Goal: Task Accomplishment & Management: Use online tool/utility

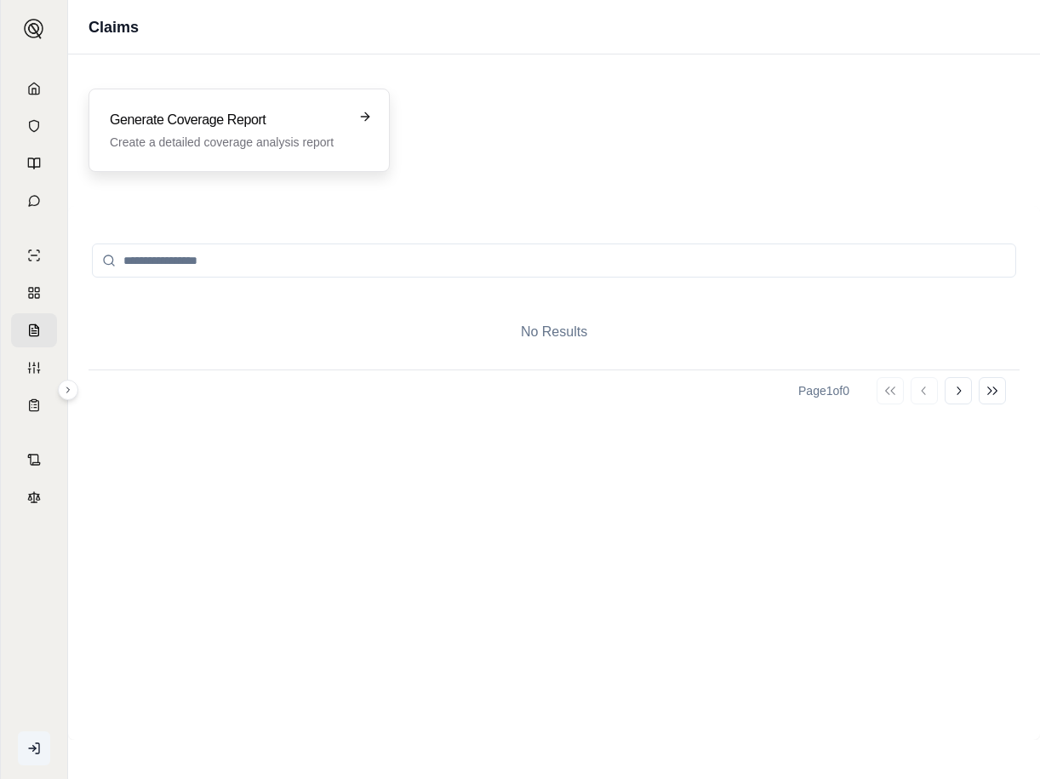
click at [248, 135] on p "Create a detailed coverage analysis report" at bounding box center [227, 142] width 235 height 17
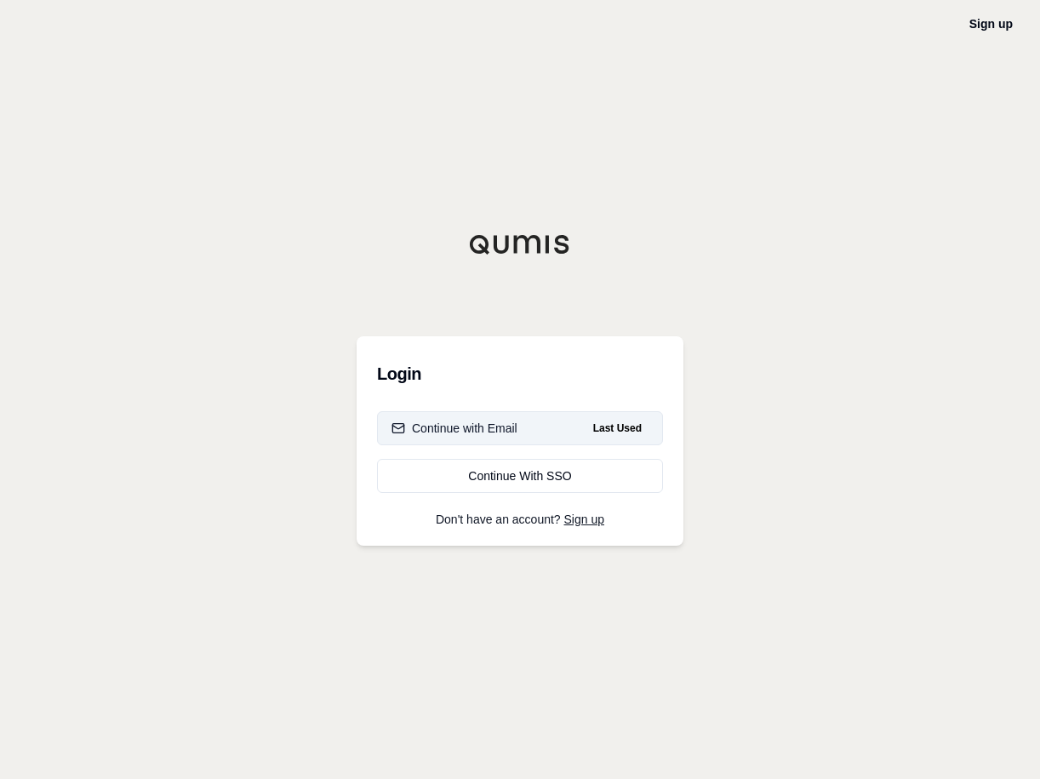
click at [507, 432] on div "Continue with Email" at bounding box center [455, 428] width 126 height 17
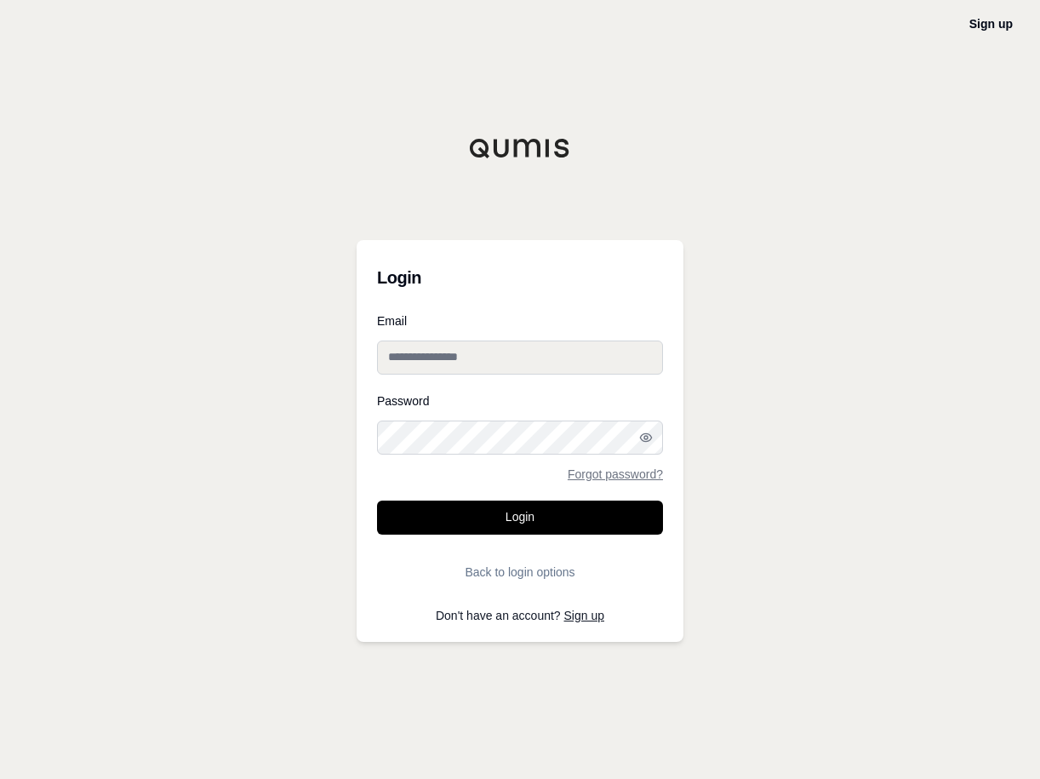
click at [476, 364] on input "Email" at bounding box center [520, 358] width 286 height 34
type input "**********"
click at [377, 501] on button "Login" at bounding box center [520, 518] width 286 height 34
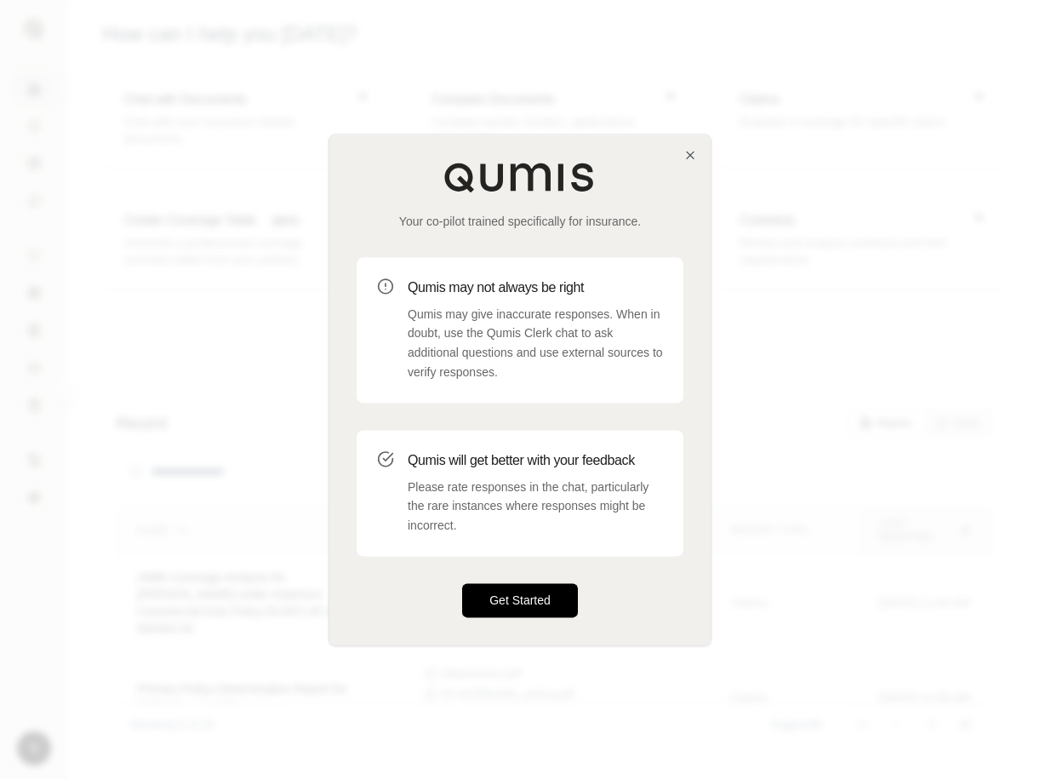
click at [513, 604] on button "Get Started" at bounding box center [520, 600] width 116 height 34
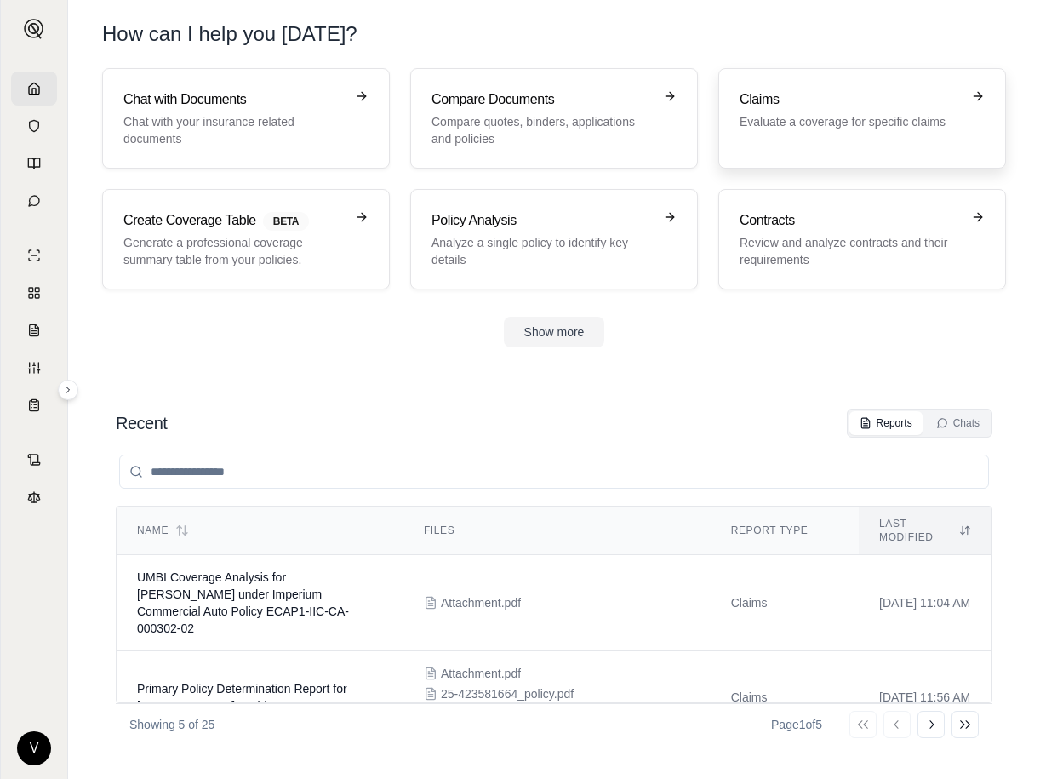
click at [827, 124] on p "Evaluate a coverage for specific claims" at bounding box center [850, 121] width 221 height 17
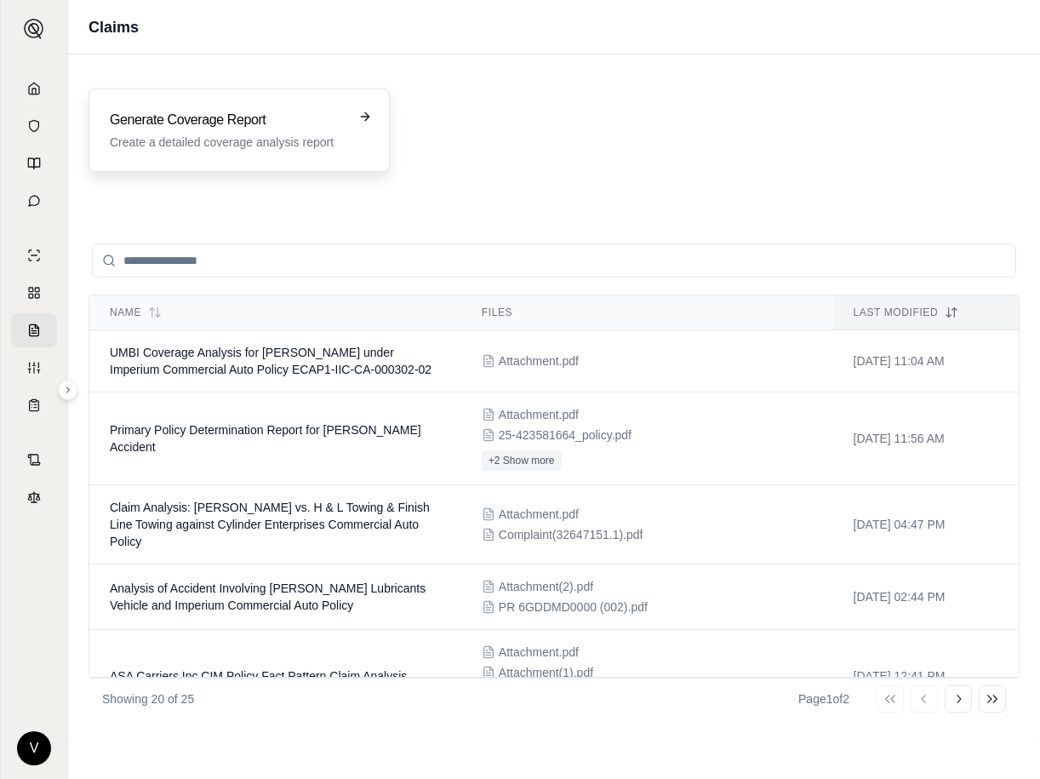
click at [255, 120] on h3 "Generate Coverage Report" at bounding box center [227, 120] width 235 height 20
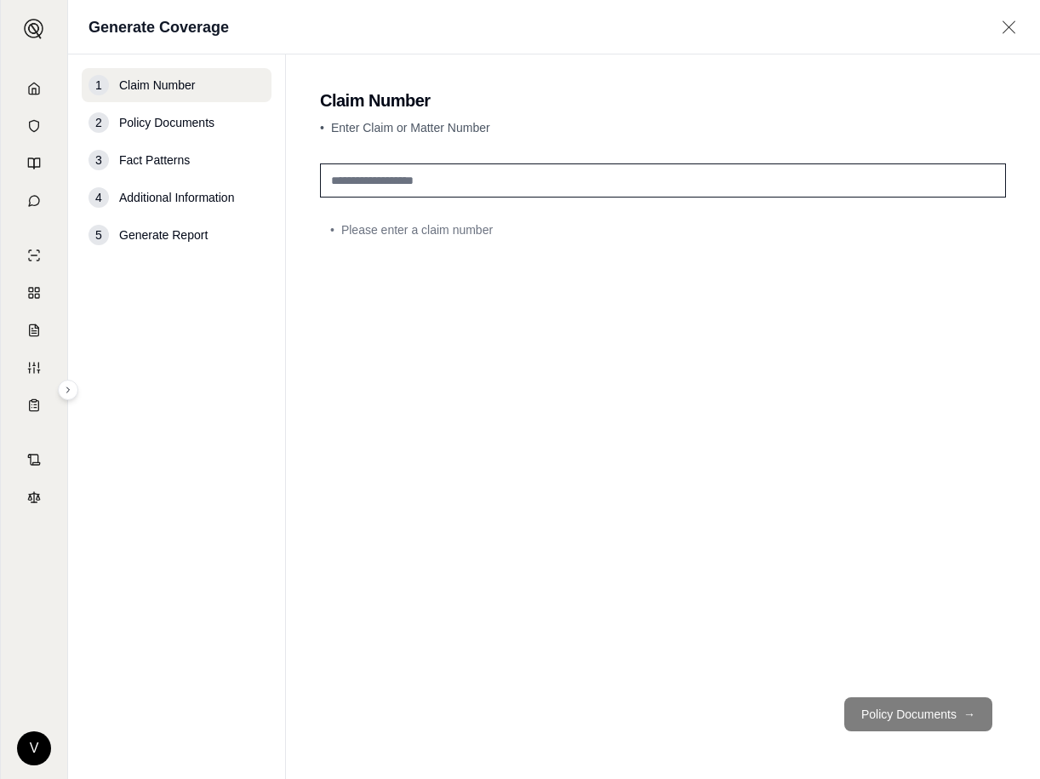
click at [368, 184] on input "text" at bounding box center [663, 180] width 686 height 34
type input "********"
click at [913, 710] on button "Policy Documents →" at bounding box center [919, 714] width 148 height 34
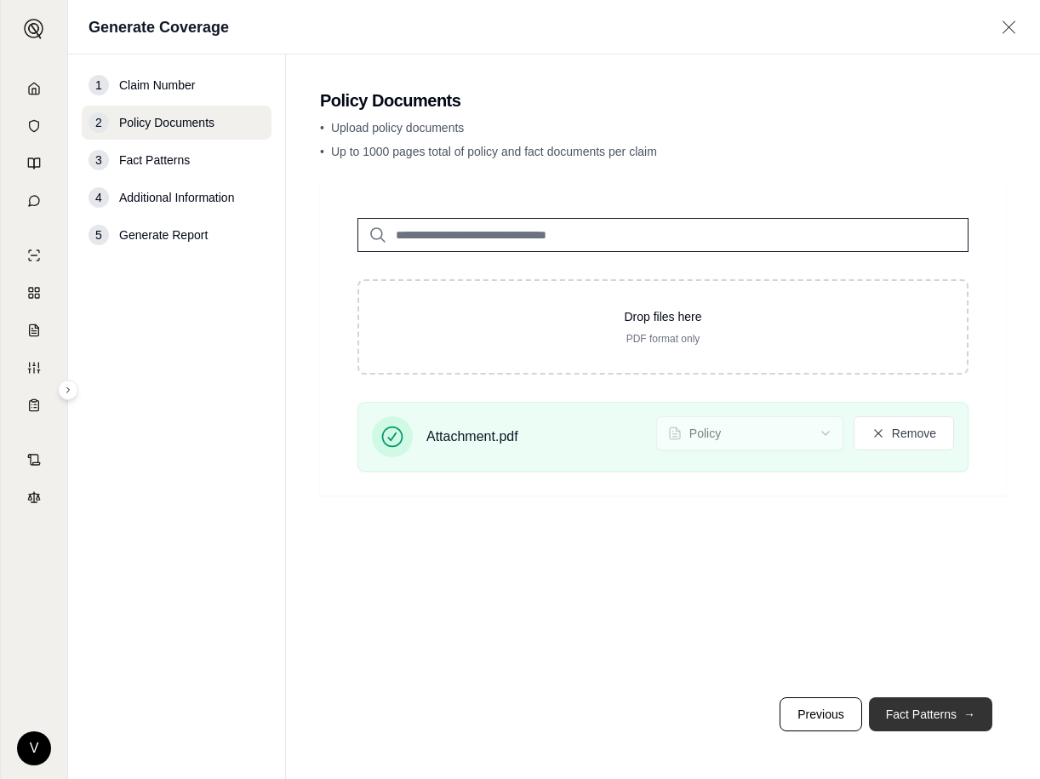
click at [925, 708] on button "Fact Patterns →" at bounding box center [930, 714] width 123 height 34
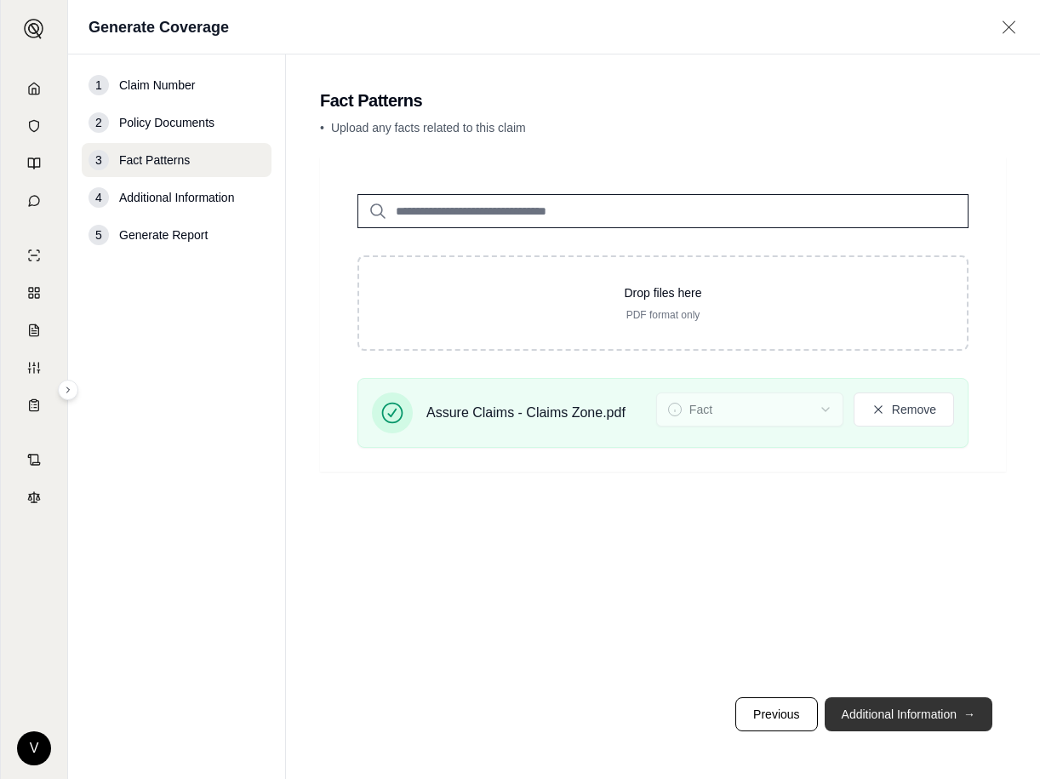
click at [913, 715] on button "Additional Information →" at bounding box center [909, 714] width 168 height 34
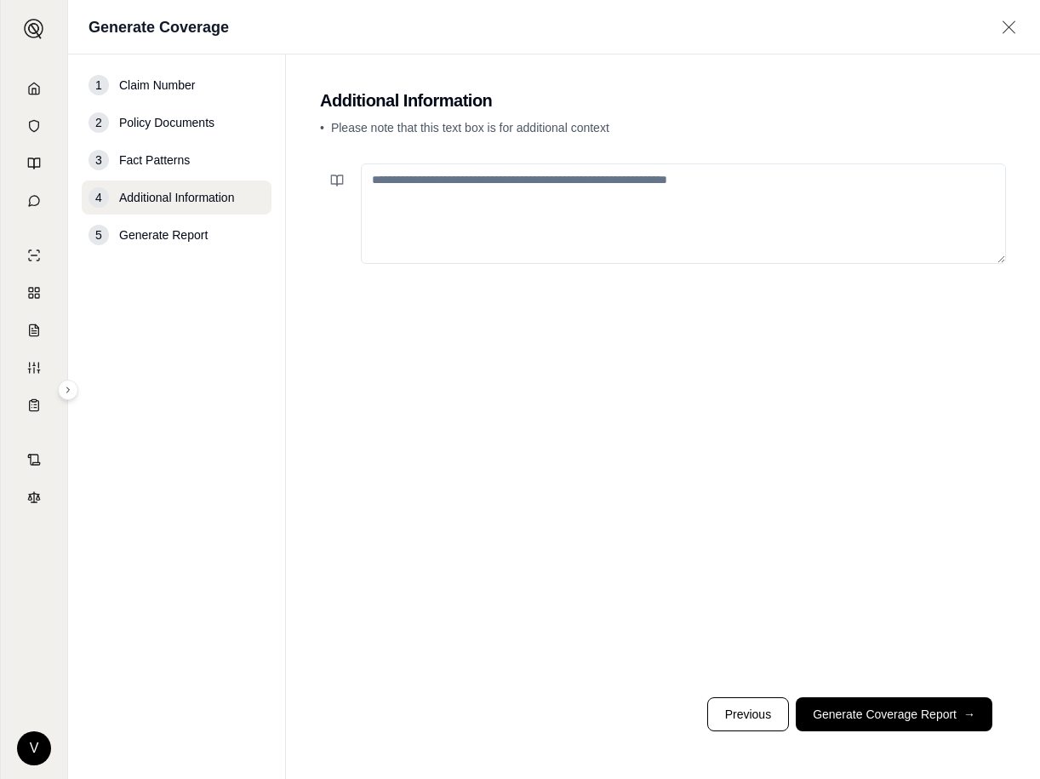
click at [392, 190] on textarea at bounding box center [683, 213] width 645 height 100
type textarea "*"
click at [894, 183] on textarea "**********" at bounding box center [683, 213] width 645 height 100
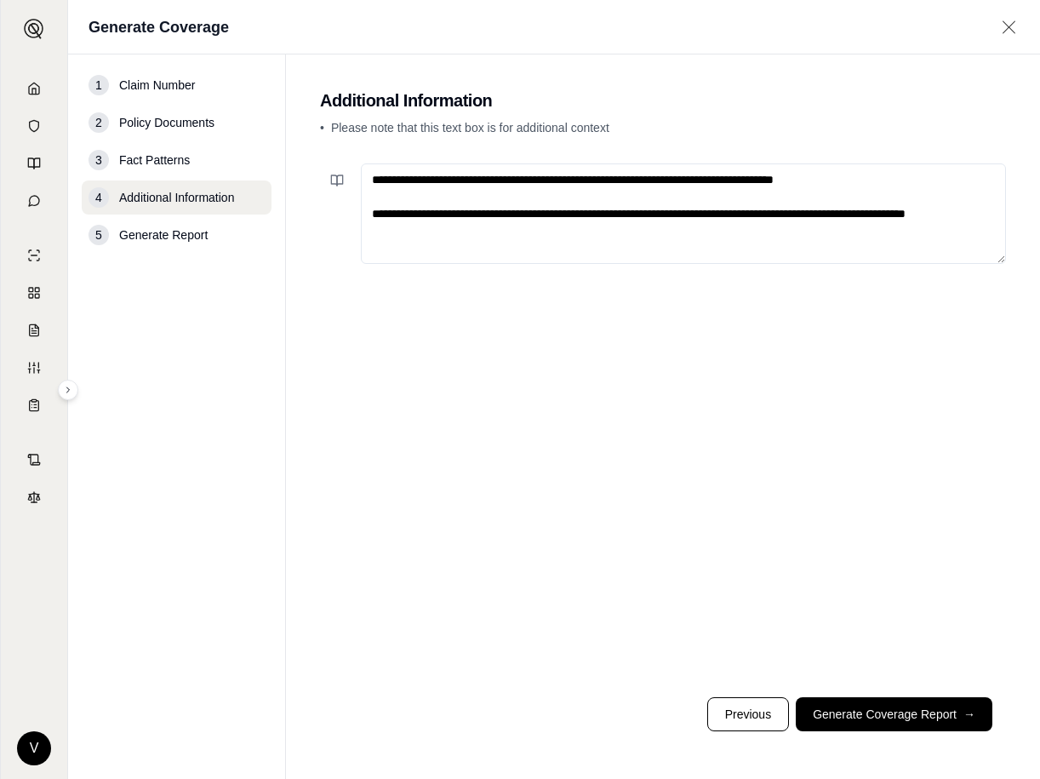
paste textarea "**********"
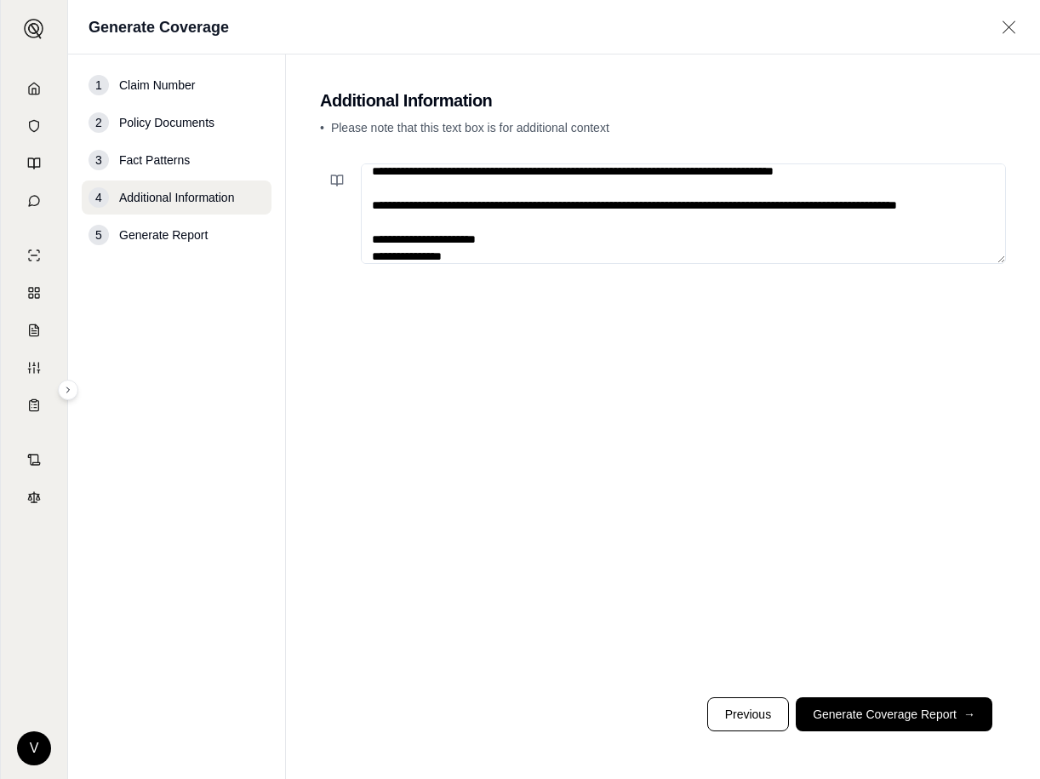
scroll to position [315, 0]
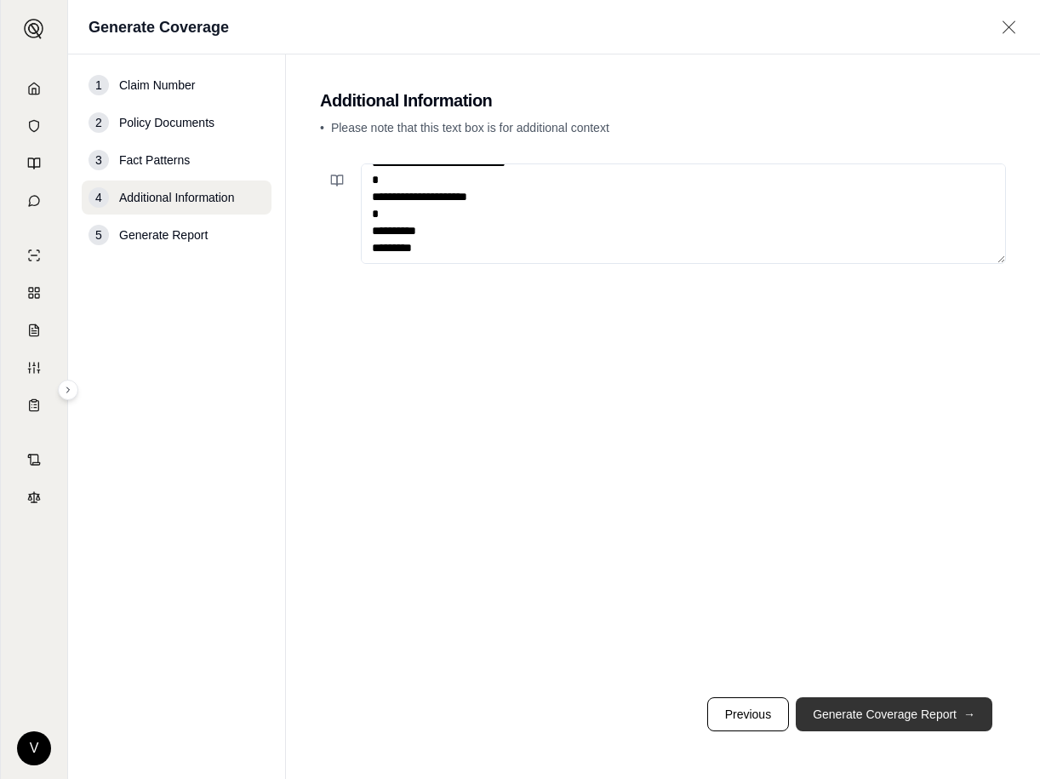
type textarea "**********"
click at [864, 717] on button "Generate Coverage Report →" at bounding box center [894, 714] width 197 height 34
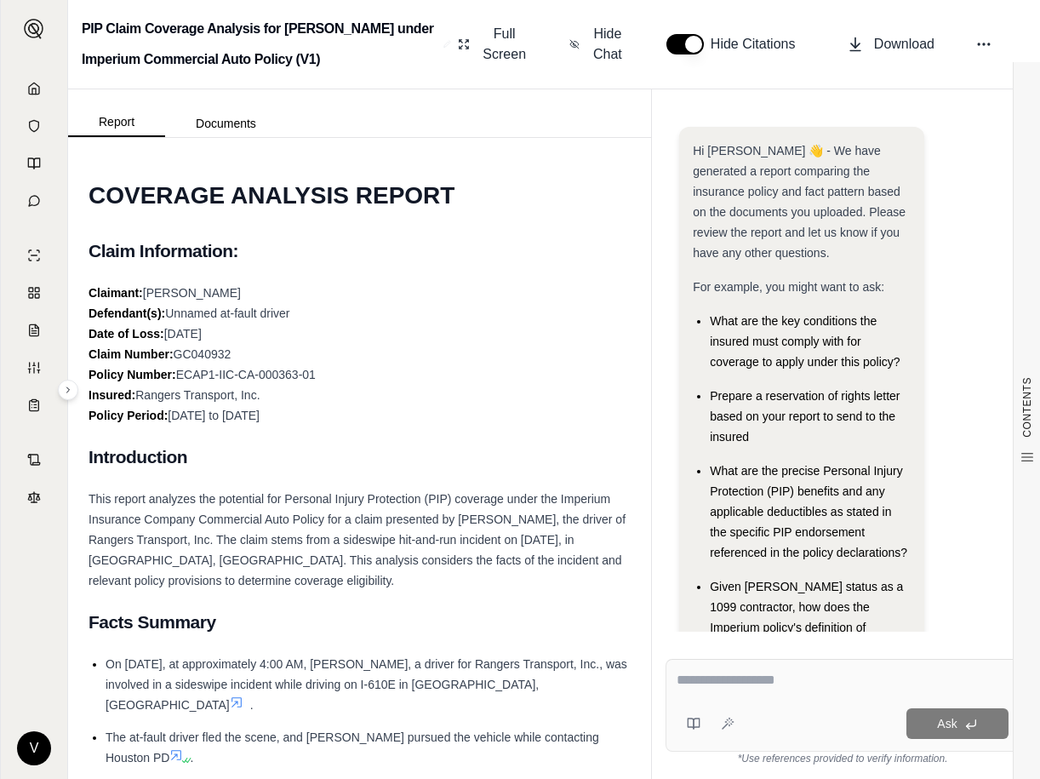
scroll to position [101, 0]
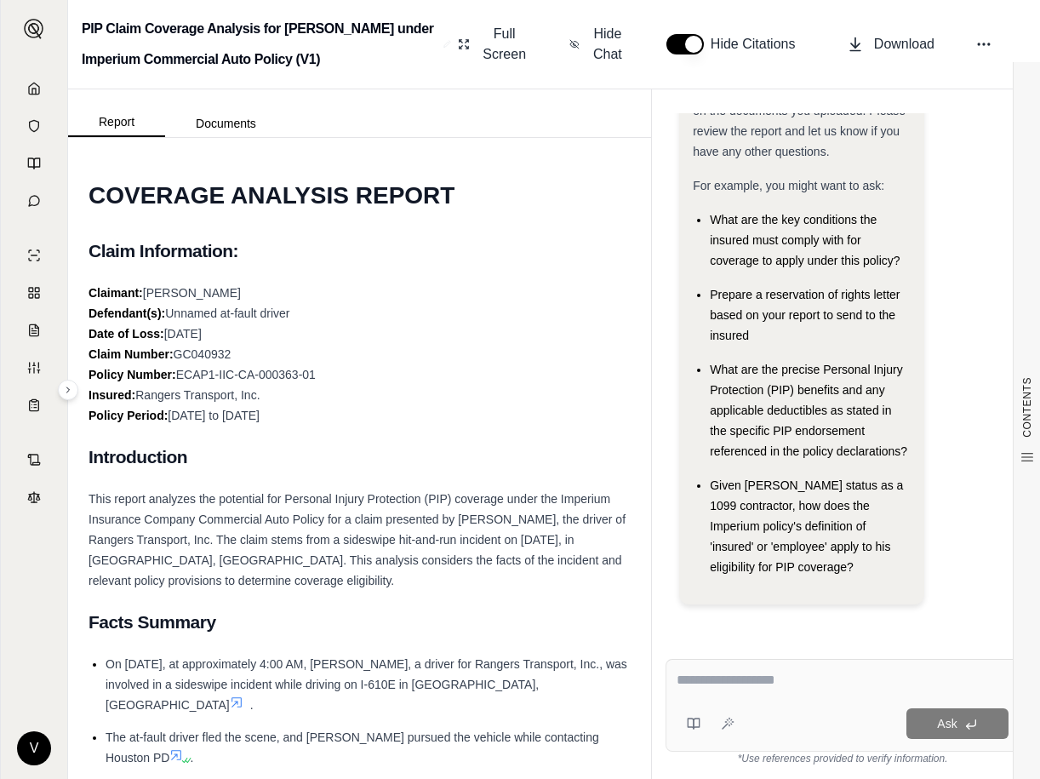
click at [502, 401] on div "Claimant: [PERSON_NAME](s): Unnamed at-fault driver Date of Loss: [DATE] Claim …" at bounding box center [360, 354] width 542 height 143
click at [234, 122] on button "Documents" at bounding box center [226, 123] width 122 height 27
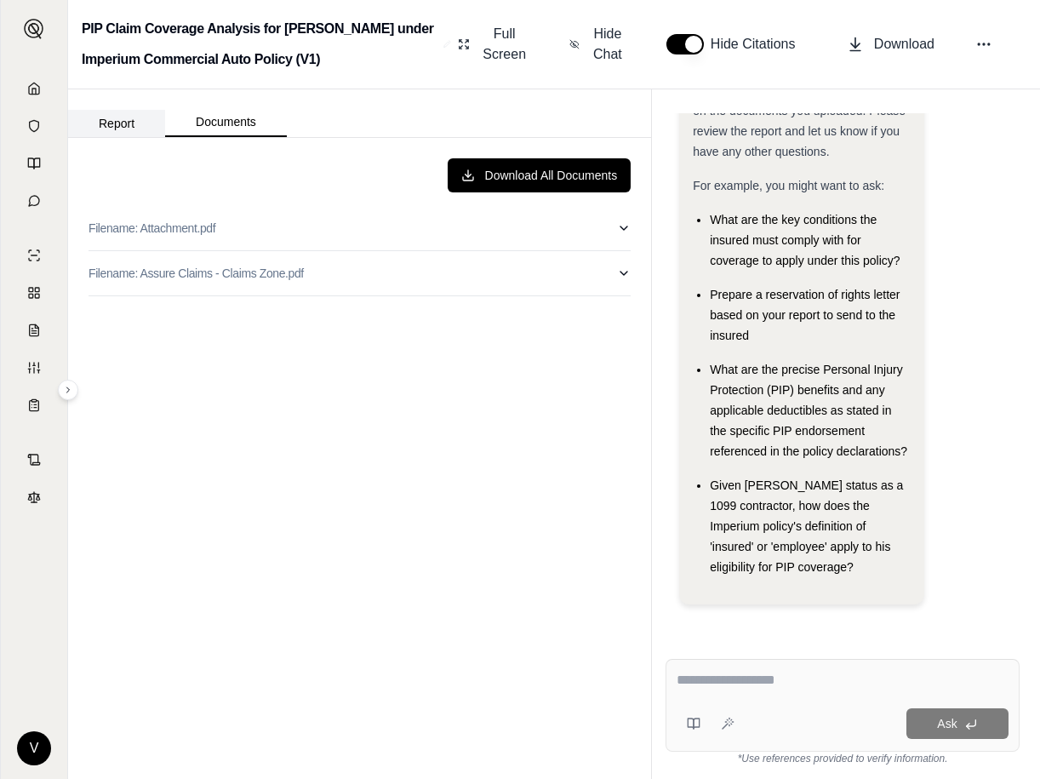
click at [107, 120] on button "Report" at bounding box center [116, 123] width 97 height 27
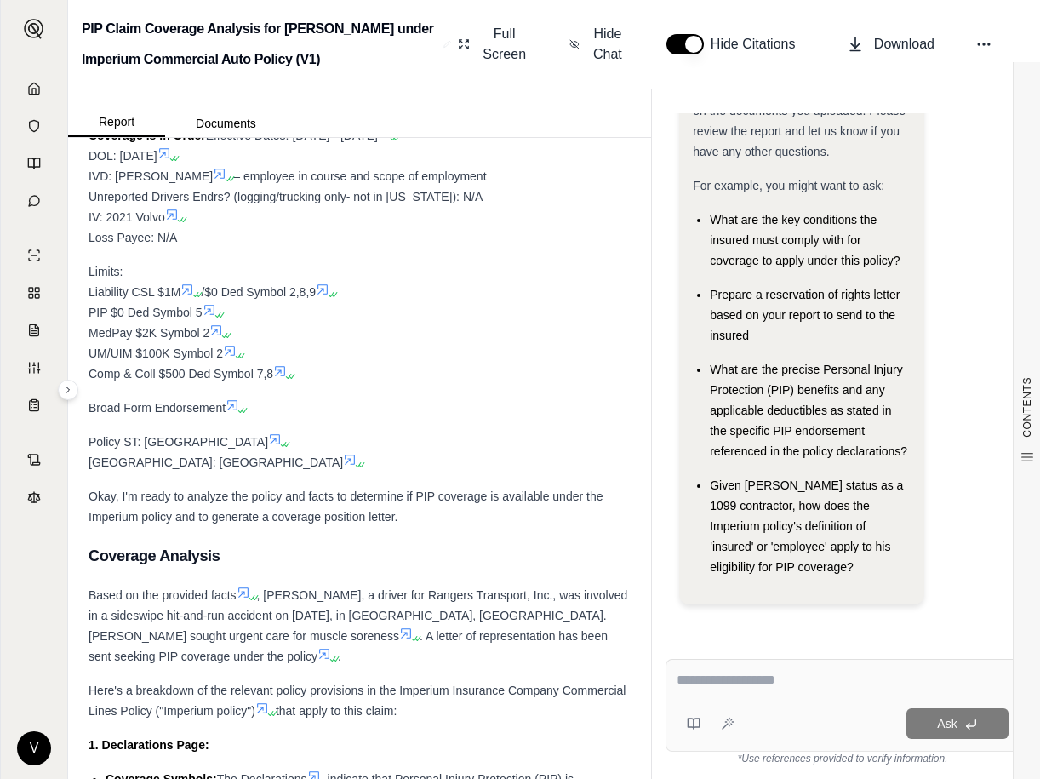
scroll to position [3798, 0]
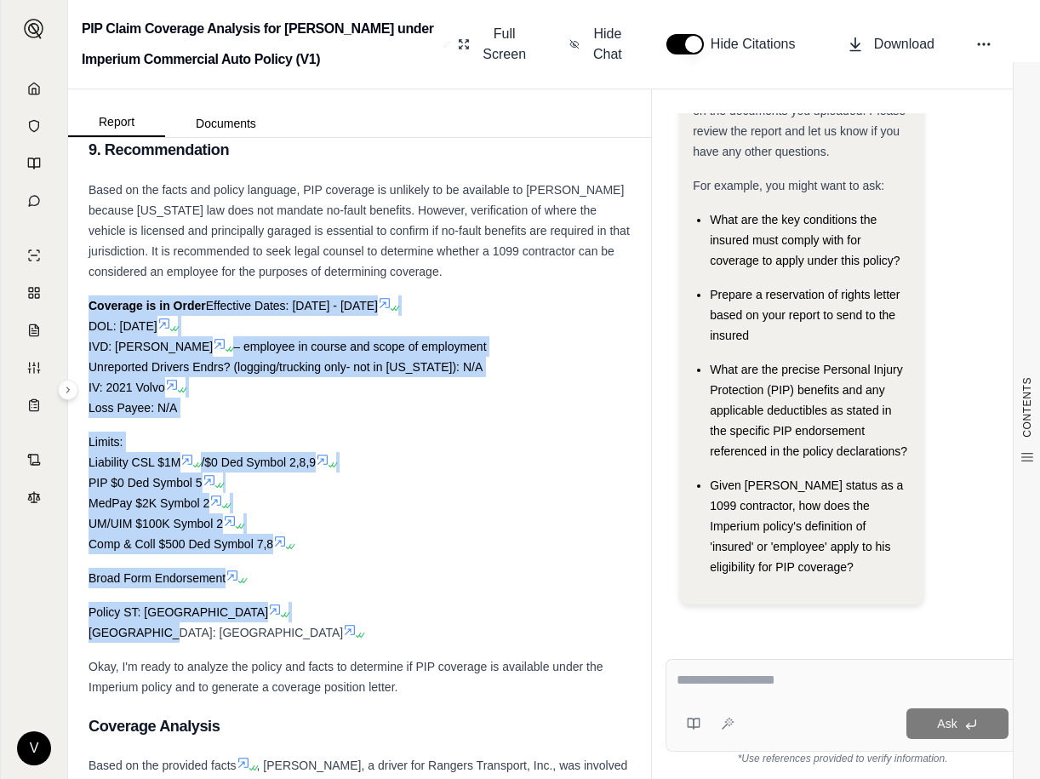
drag, startPoint x: 90, startPoint y: 301, endPoint x: 369, endPoint y: 616, distance: 419.8
click at [371, 623] on div "COVERAGE ANALYSIS REPORT Claim Information: Claimant: [PERSON_NAME](s): Unnamed…" at bounding box center [360, 317] width 542 height 7886
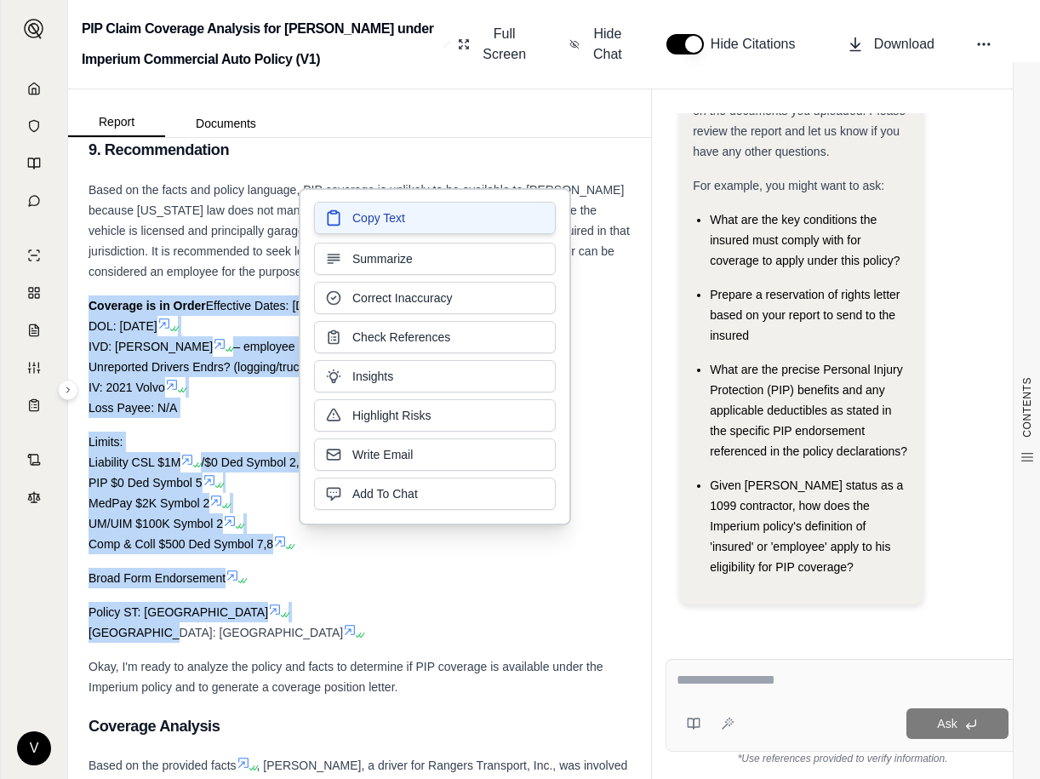
click at [371, 218] on span "Copy Text" at bounding box center [379, 217] width 53 height 17
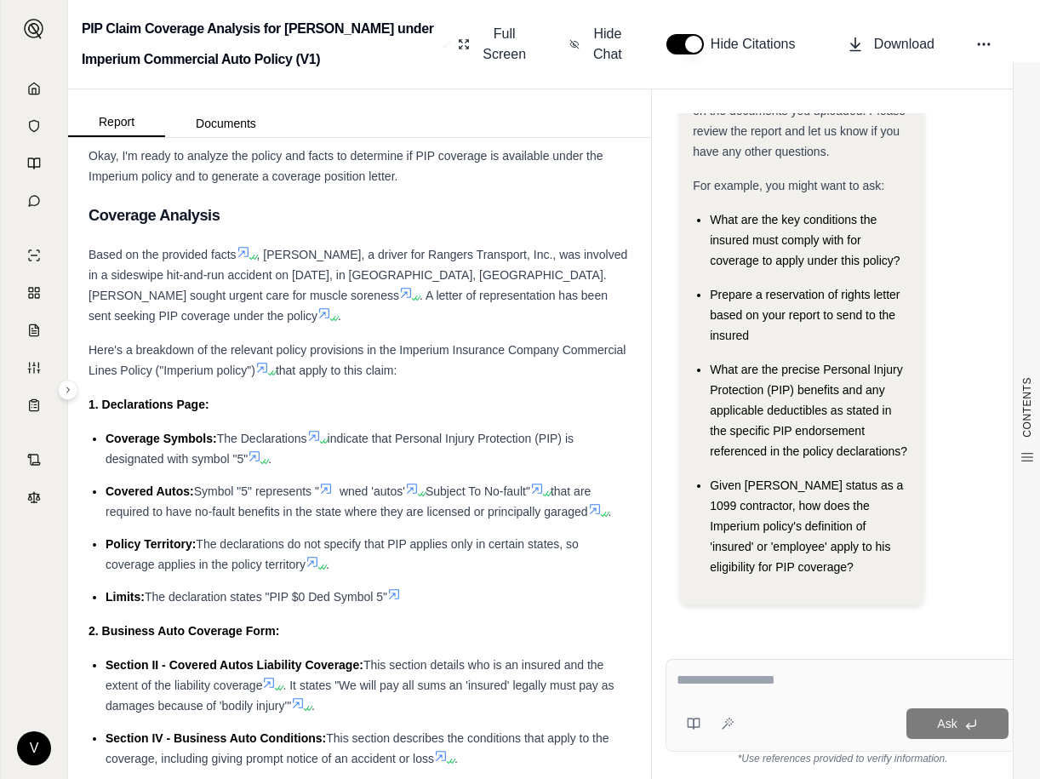
scroll to position [4224, 0]
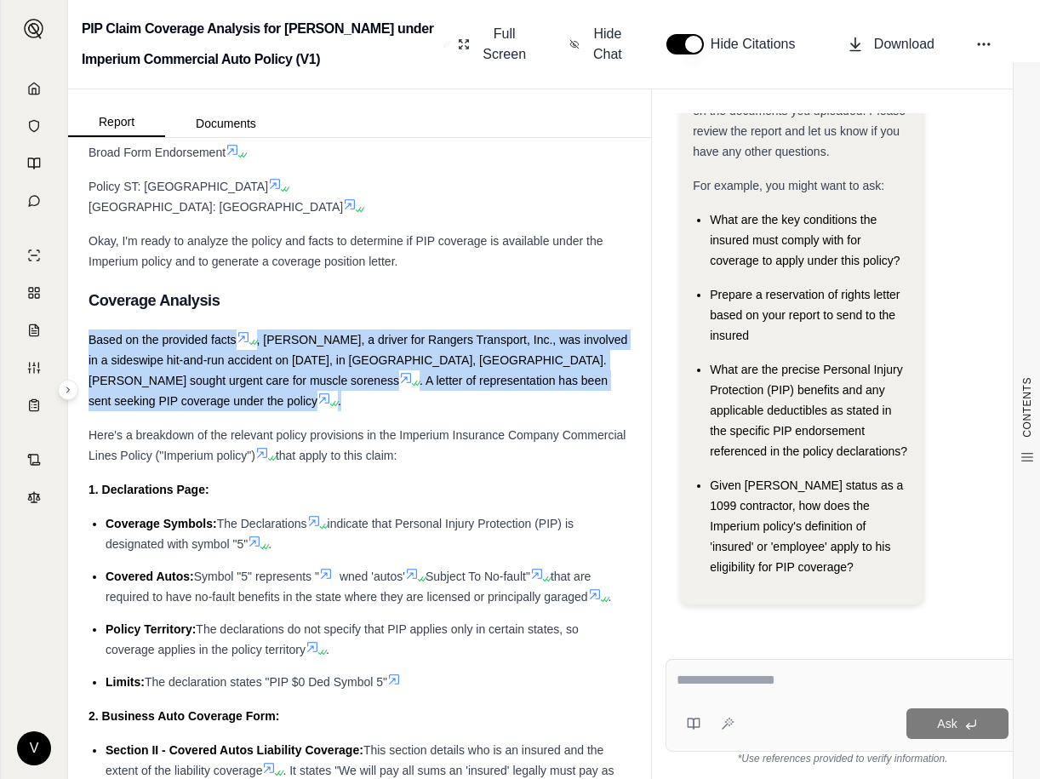
drag, startPoint x: 89, startPoint y: 337, endPoint x: 379, endPoint y: 402, distance: 297.5
click at [379, 402] on div "Based on the provided facts , [PERSON_NAME], a driver for Rangers Transport, In…" at bounding box center [360, 371] width 542 height 82
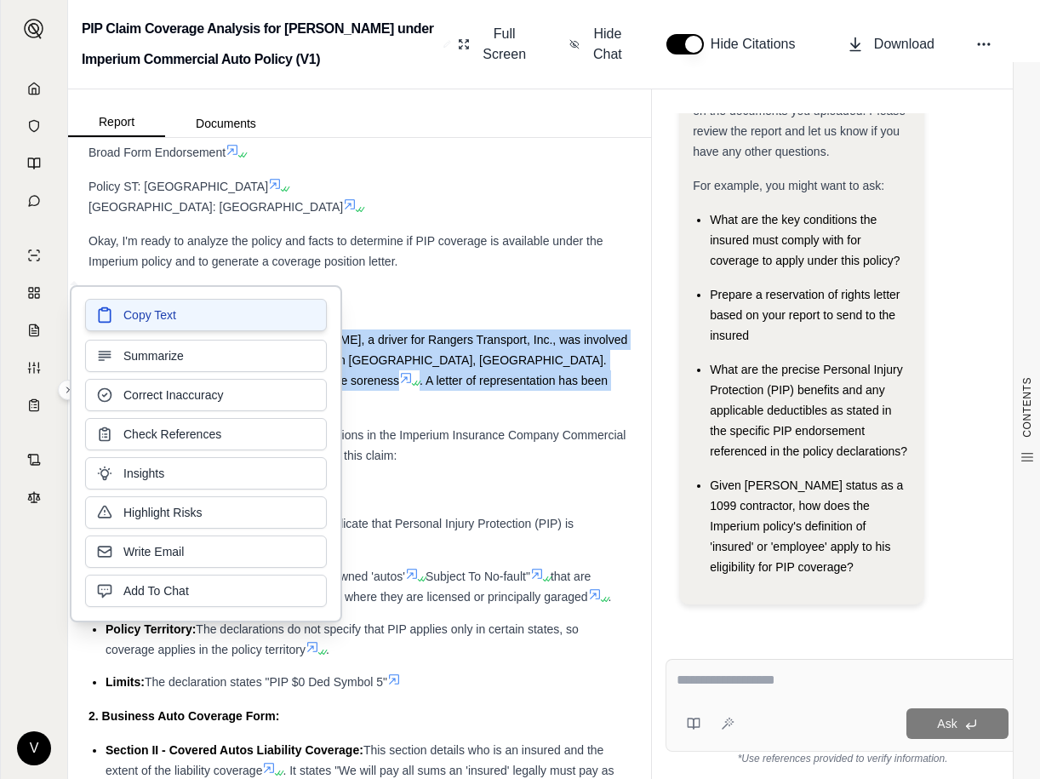
drag, startPoint x: 142, startPoint y: 366, endPoint x: 150, endPoint y: 316, distance: 50.8
click at [150, 316] on span "Copy Text" at bounding box center [149, 315] width 53 height 17
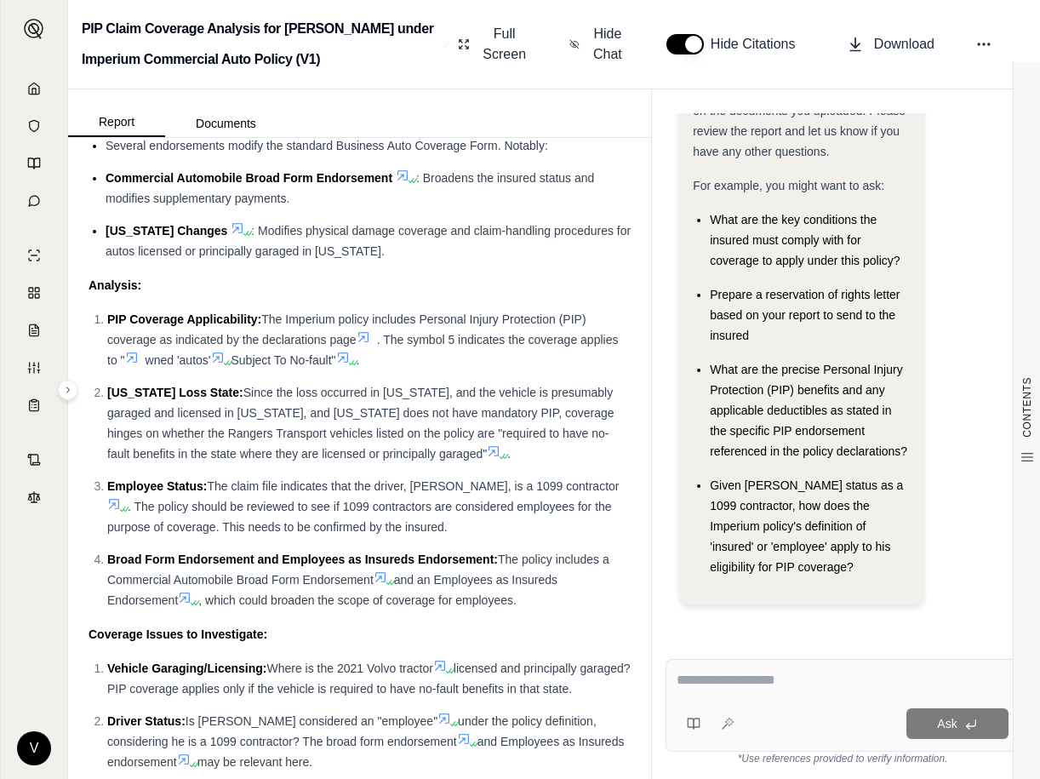
scroll to position [5076, 0]
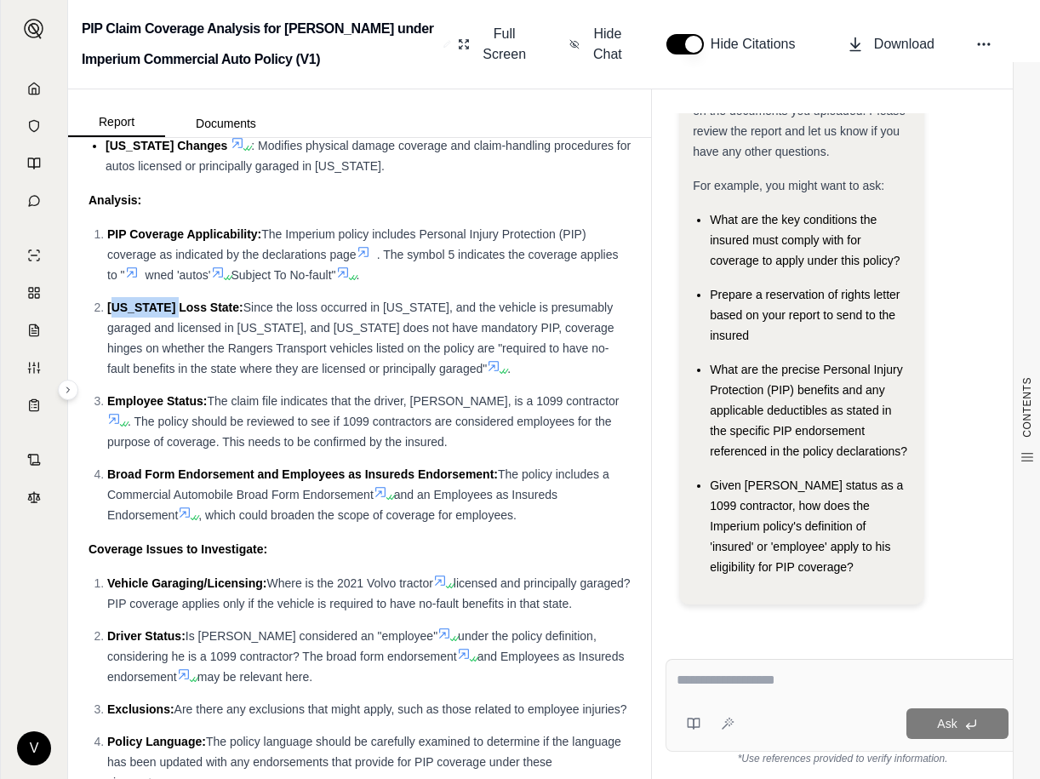
drag, startPoint x: 112, startPoint y: 307, endPoint x: 177, endPoint y: 312, distance: 65.8
click at [177, 312] on span "[US_STATE] Loss State:" at bounding box center [175, 308] width 136 height 14
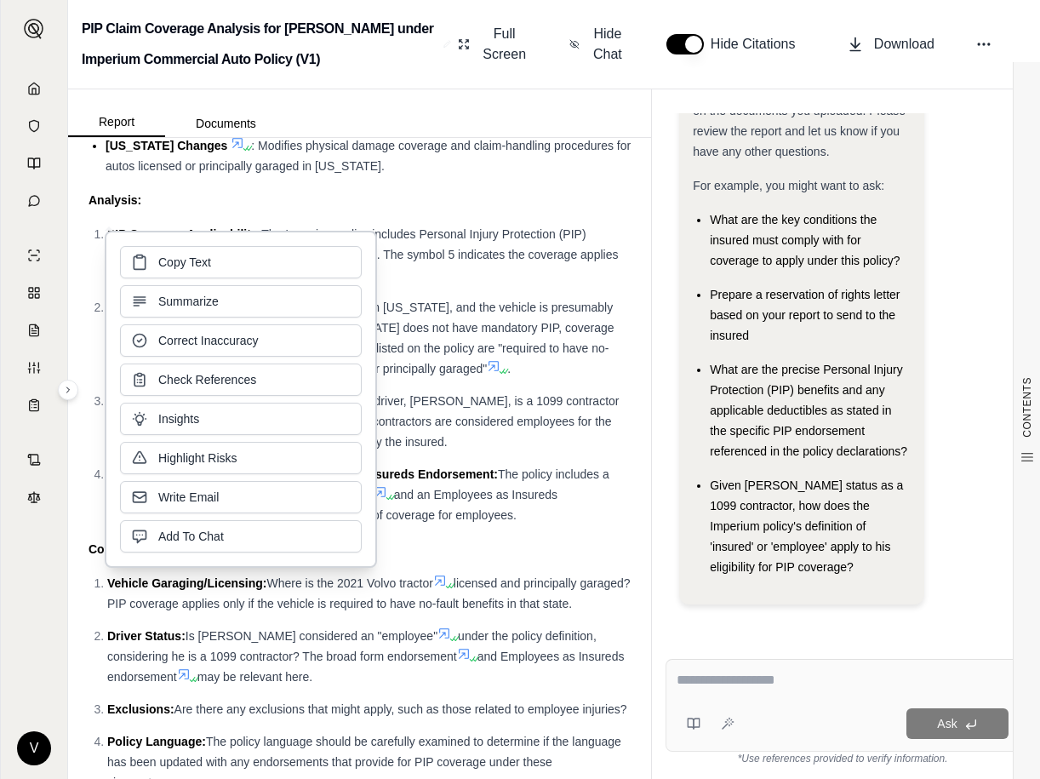
click at [116, 309] on div "Copy Text Summarize Correct Inaccuracy Check References Insights Highlight Risk…" at bounding box center [241, 399] width 272 height 337
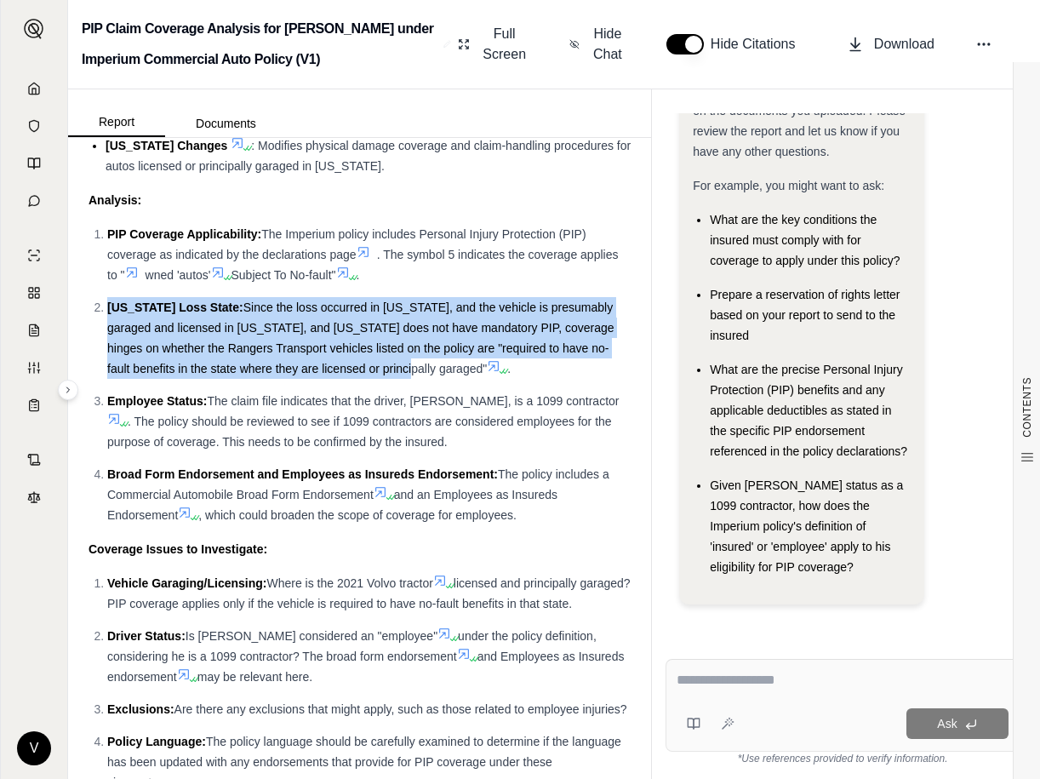
drag, startPoint x: 106, startPoint y: 307, endPoint x: 353, endPoint y: 370, distance: 254.6
click at [353, 370] on li "[US_STATE] Loss State: Since the loss occurred in [US_STATE], and the vehicle i…" at bounding box center [369, 338] width 524 height 82
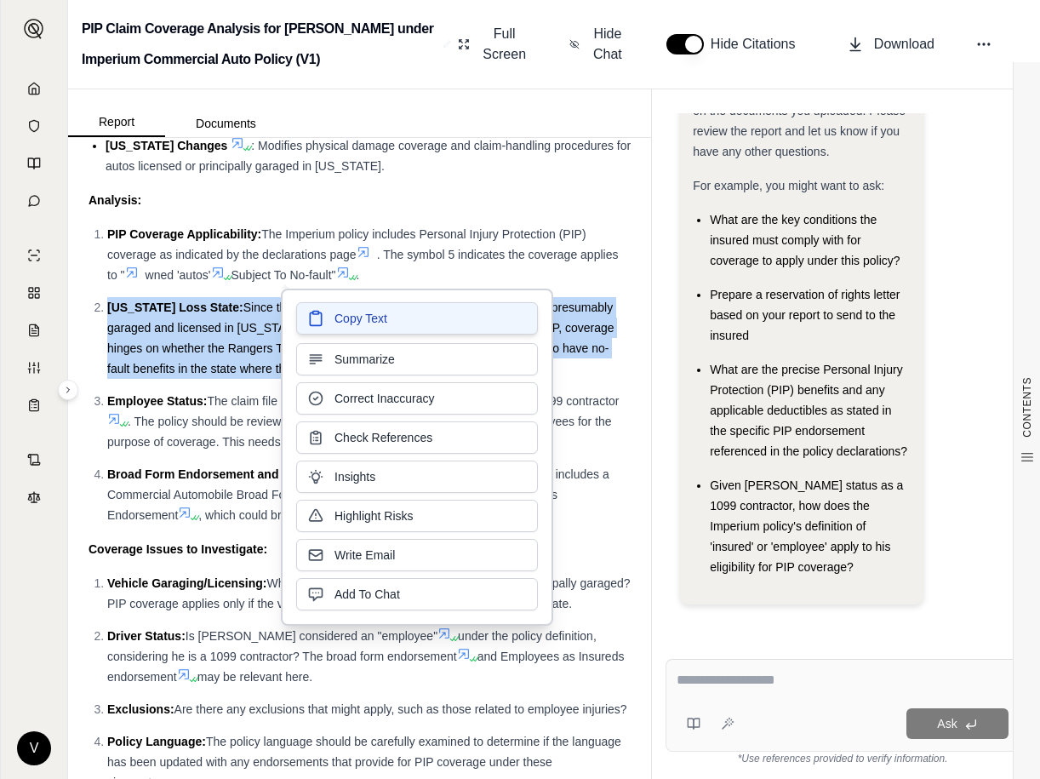
click at [344, 318] on span "Copy Text" at bounding box center [361, 318] width 53 height 17
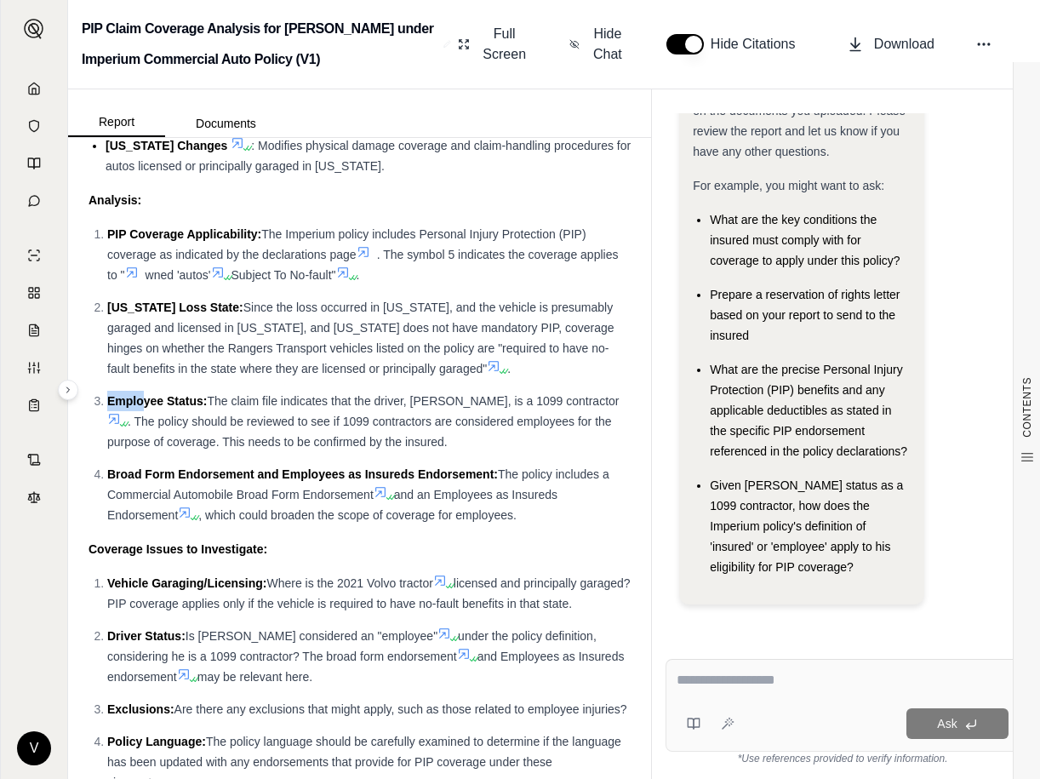
drag, startPoint x: 109, startPoint y: 399, endPoint x: 141, endPoint y: 407, distance: 33.3
click at [141, 407] on span "Employee Status:" at bounding box center [157, 401] width 100 height 14
click at [462, 409] on li "Employee Status: The claim file indicates that the driver, [PERSON_NAME], is a …" at bounding box center [369, 421] width 524 height 61
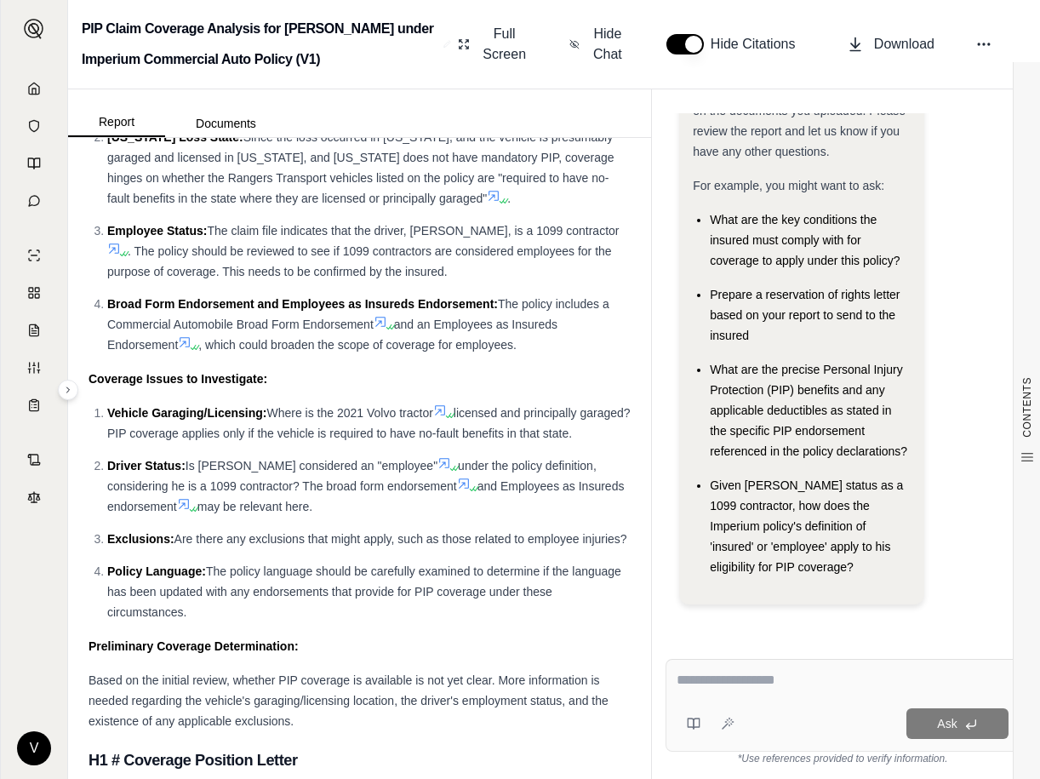
scroll to position [5331, 0]
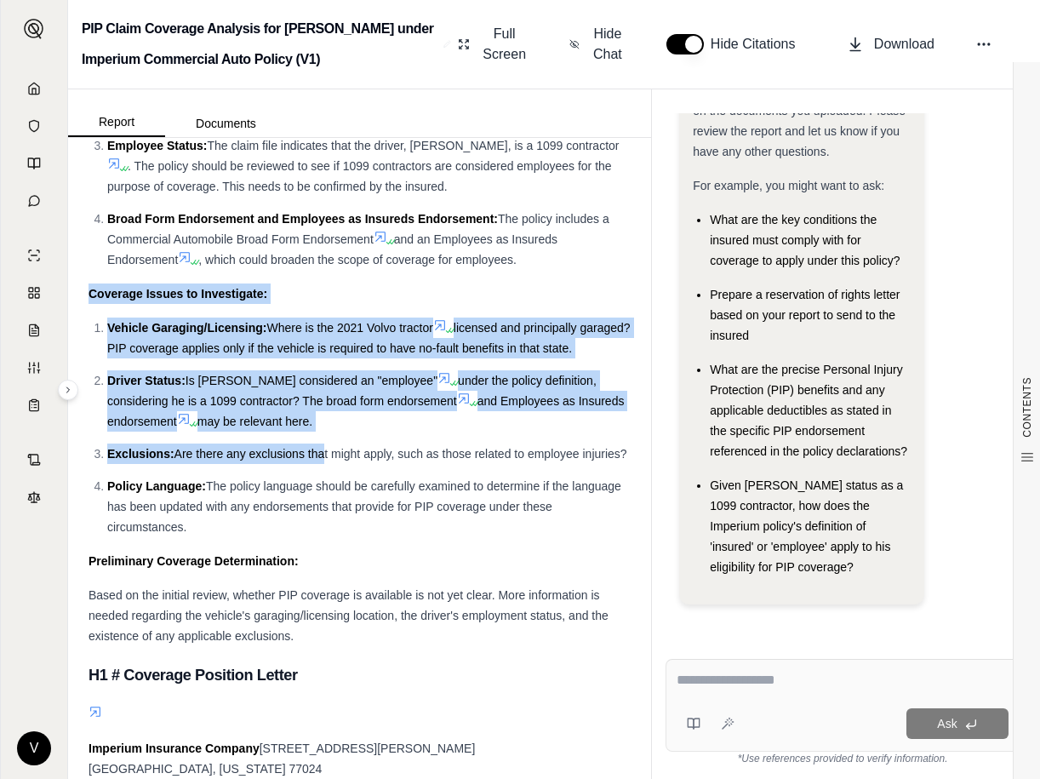
drag, startPoint x: 89, startPoint y: 294, endPoint x: 320, endPoint y: 475, distance: 293.5
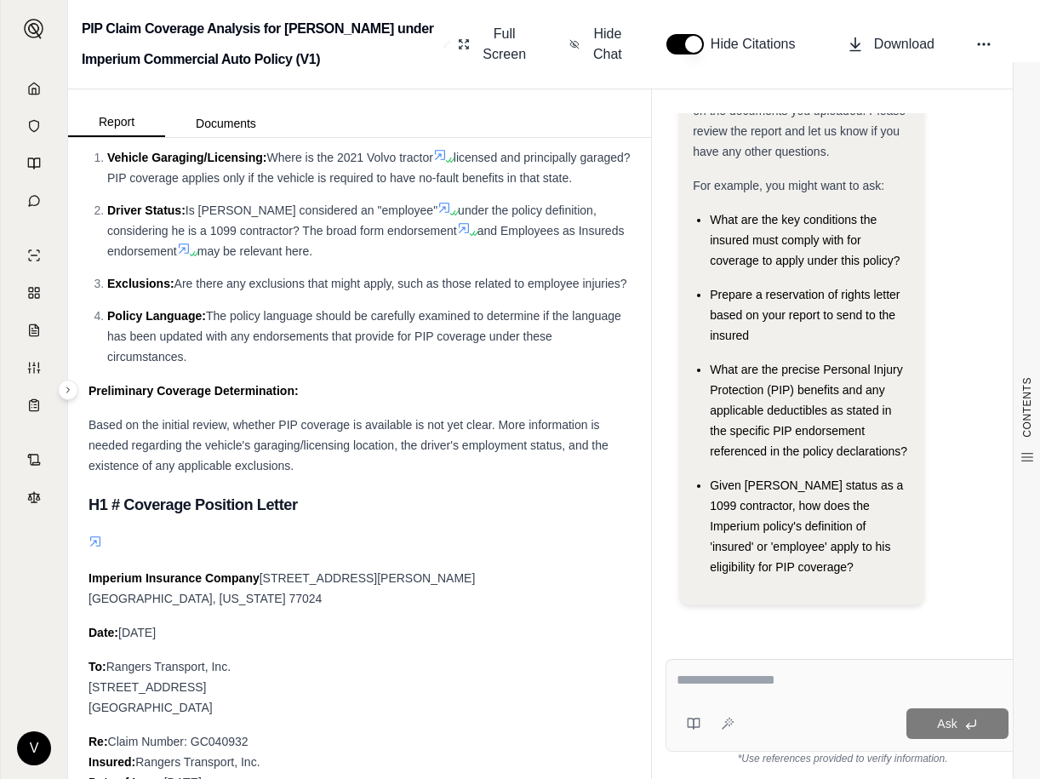
scroll to position [5587, 0]
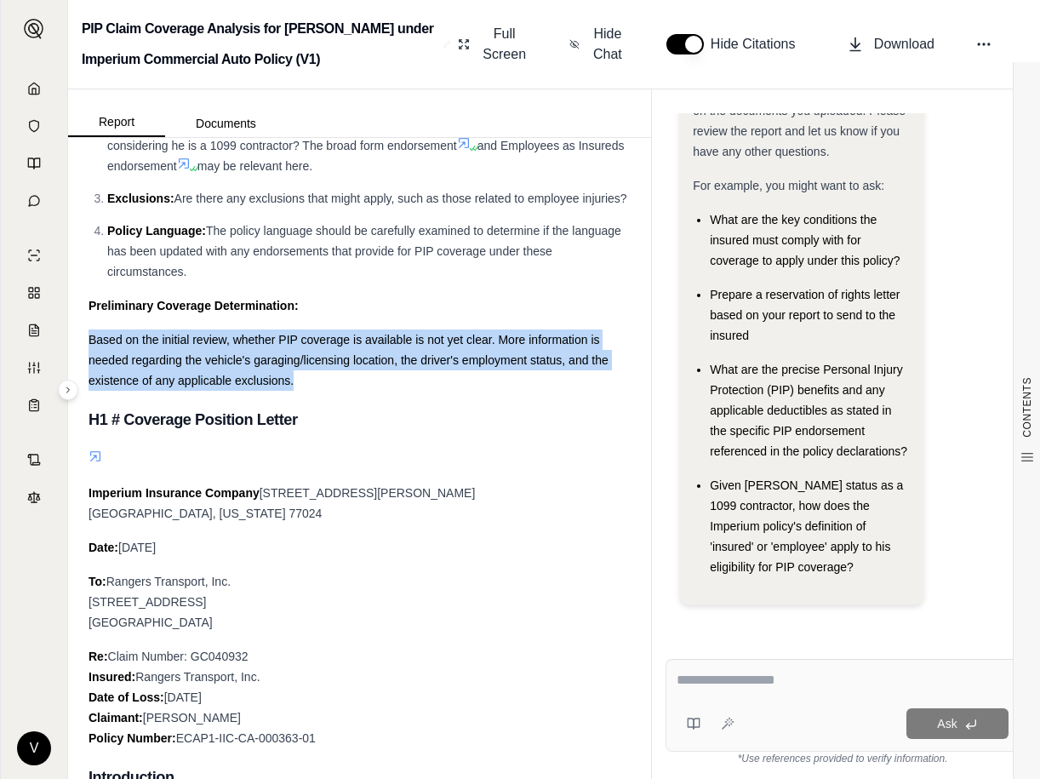
drag, startPoint x: 88, startPoint y: 380, endPoint x: 307, endPoint y: 422, distance: 222.9
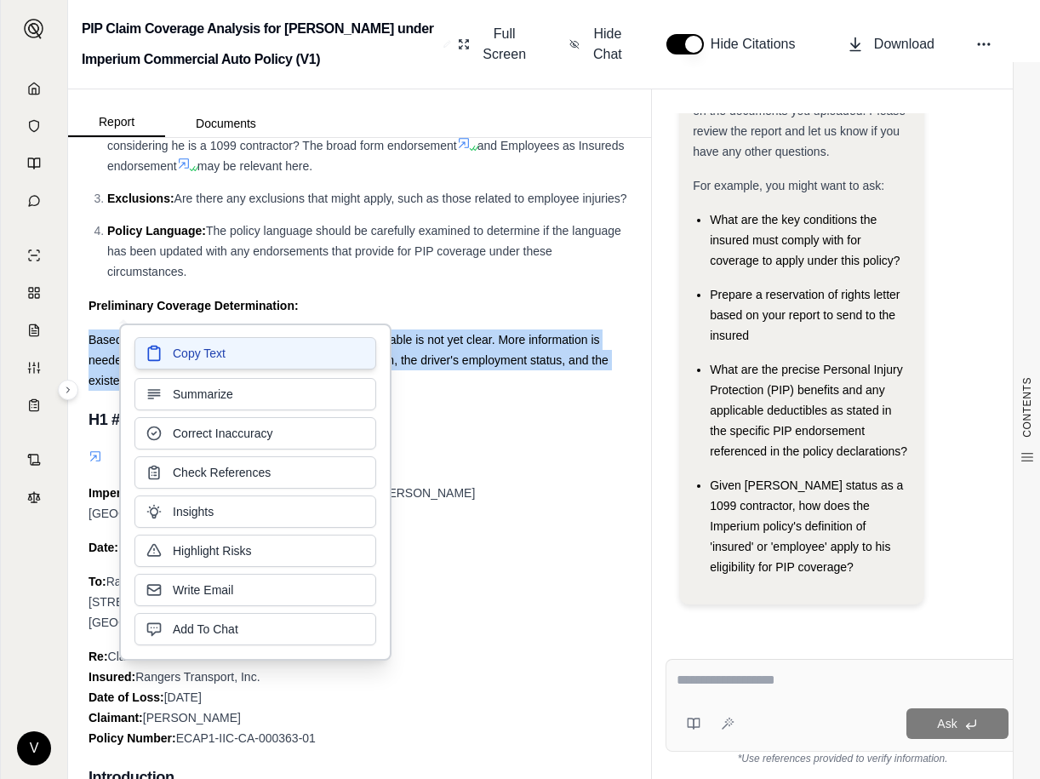
drag, startPoint x: 192, startPoint y: 404, endPoint x: 218, endPoint y: 355, distance: 56.0
click at [218, 355] on span "Copy Text" at bounding box center [199, 353] width 53 height 17
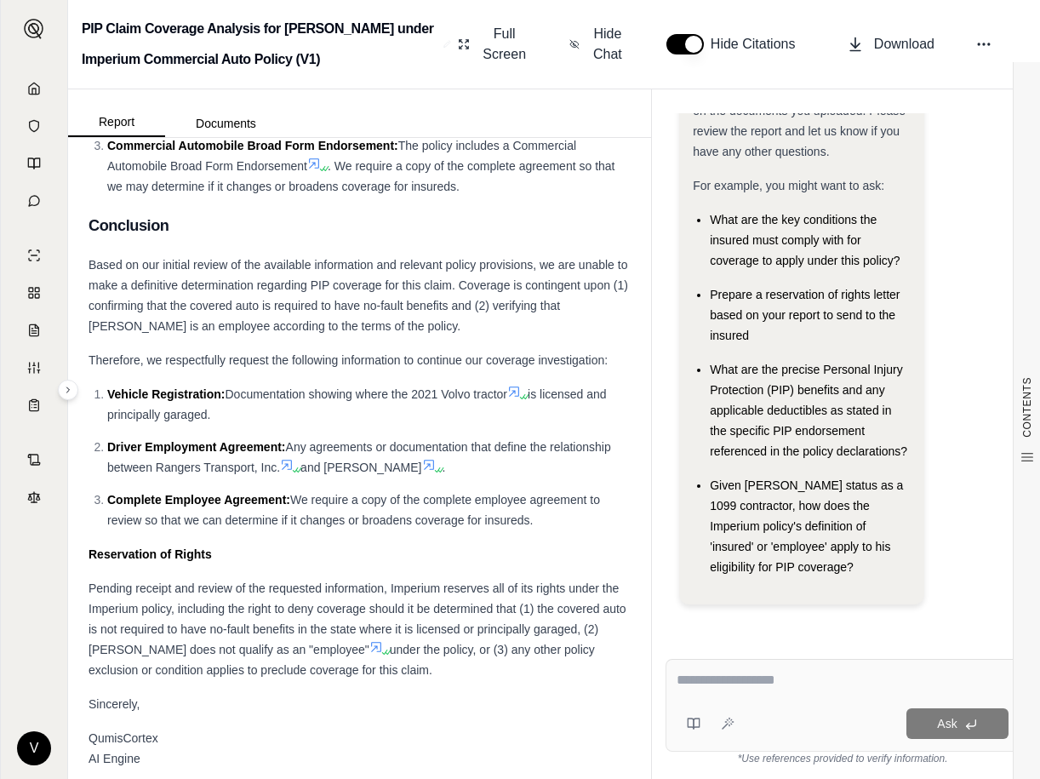
scroll to position [7375, 0]
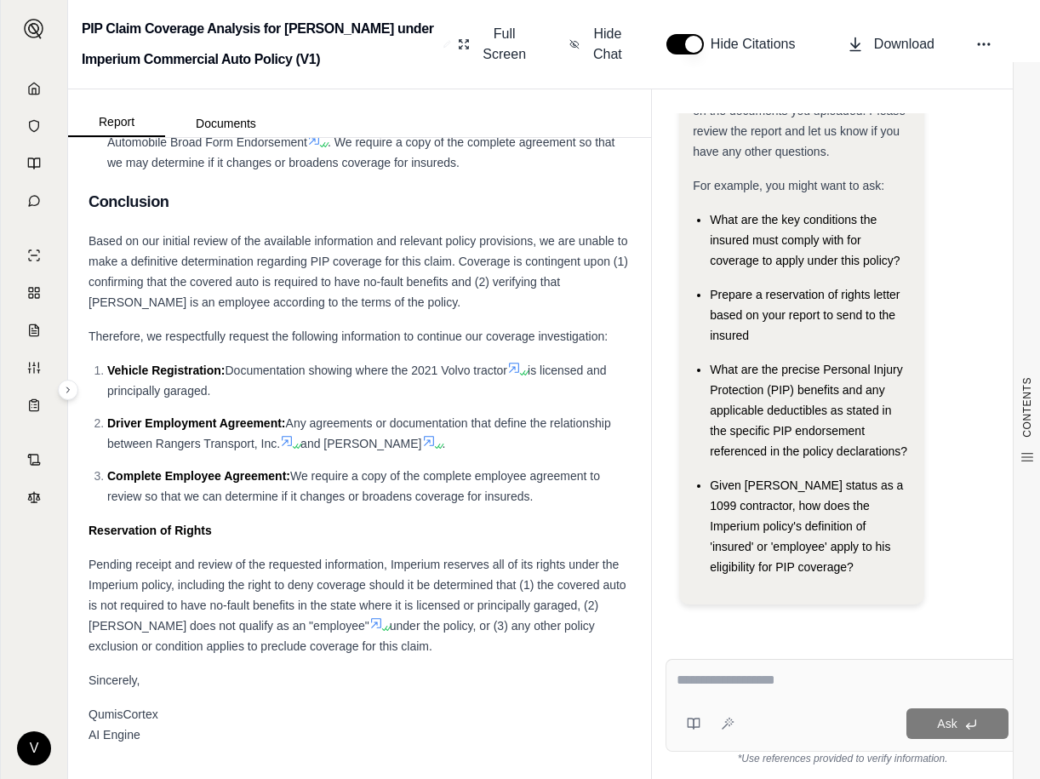
click at [336, 475] on span "We require a copy of the complete employee agreement to review so that we can d…" at bounding box center [353, 486] width 493 height 34
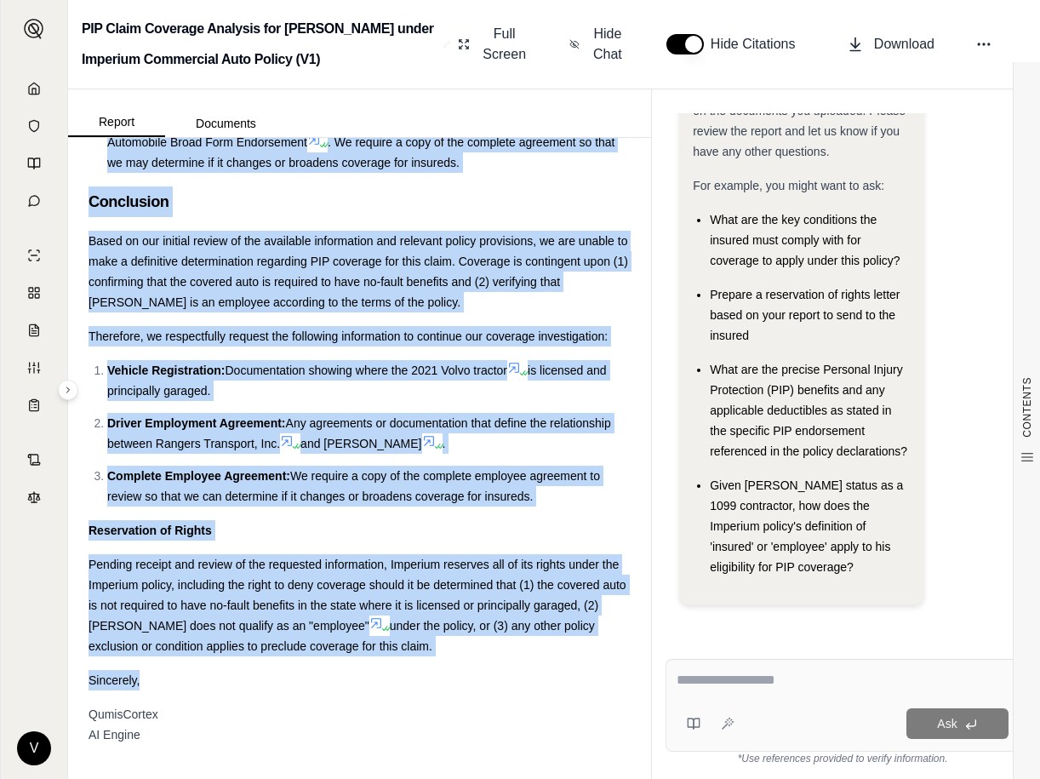
drag, startPoint x: 90, startPoint y: 348, endPoint x: 512, endPoint y: 644, distance: 514.7
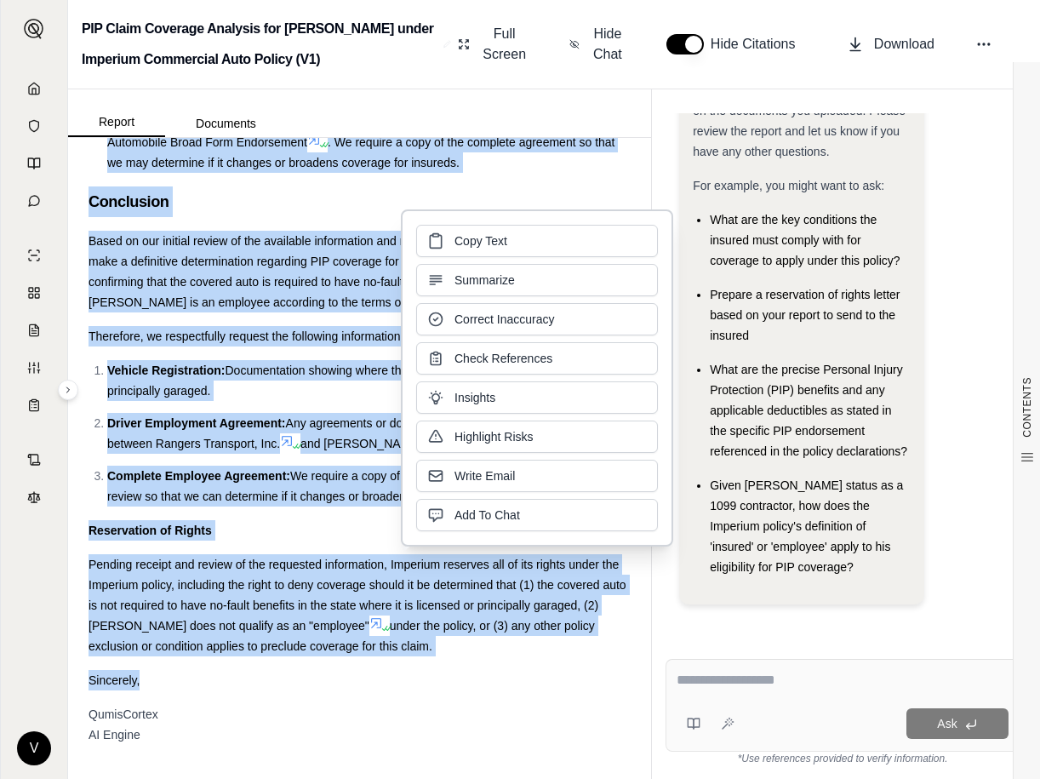
copy div "This letter serves as Imperium Insurance Company's ("Imperium") coverage positi…"
click at [474, 243] on span "Copy Text" at bounding box center [481, 239] width 53 height 17
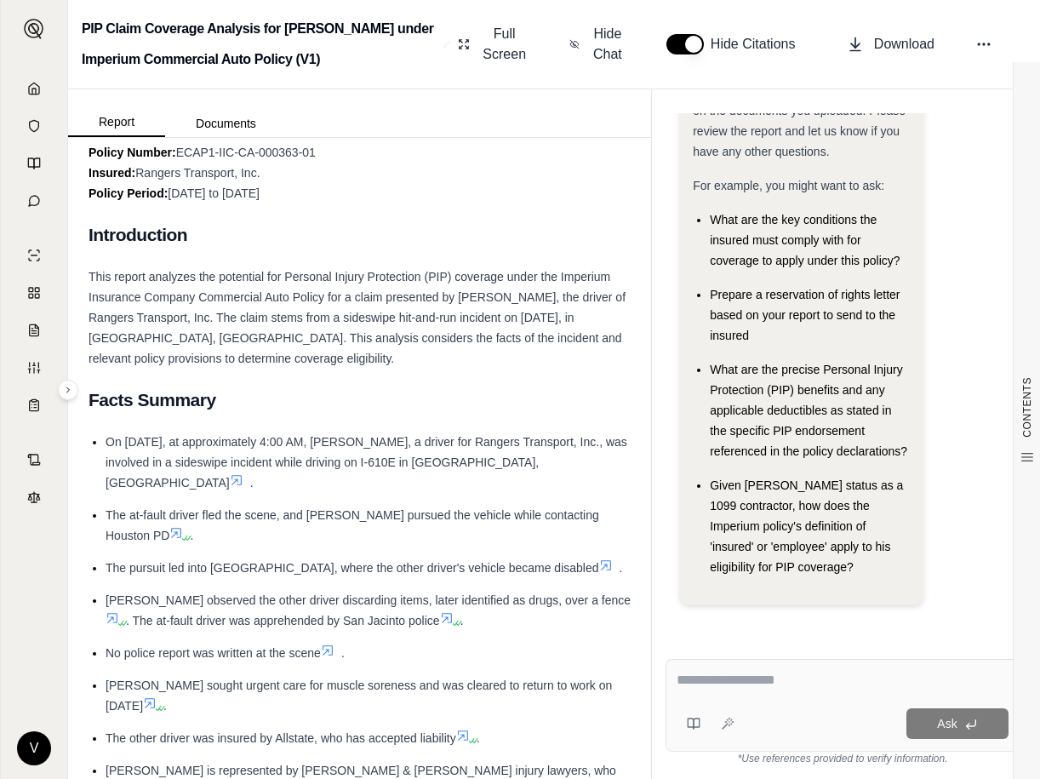
scroll to position [0, 0]
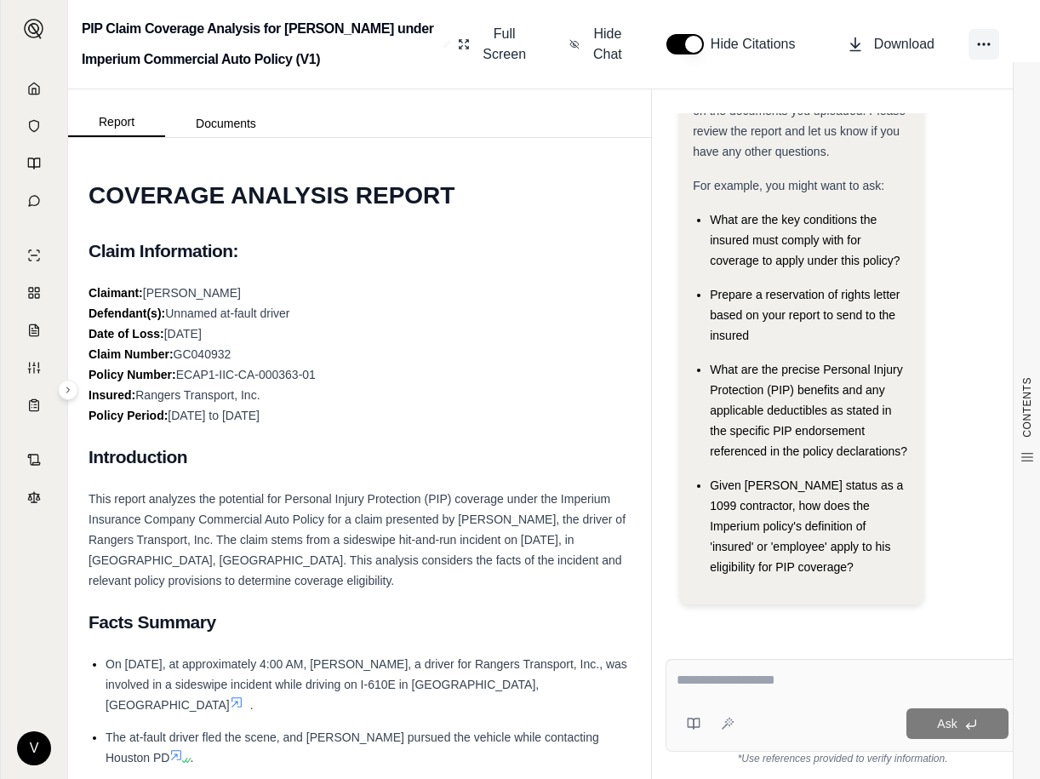
click at [978, 48] on icon at bounding box center [984, 44] width 17 height 17
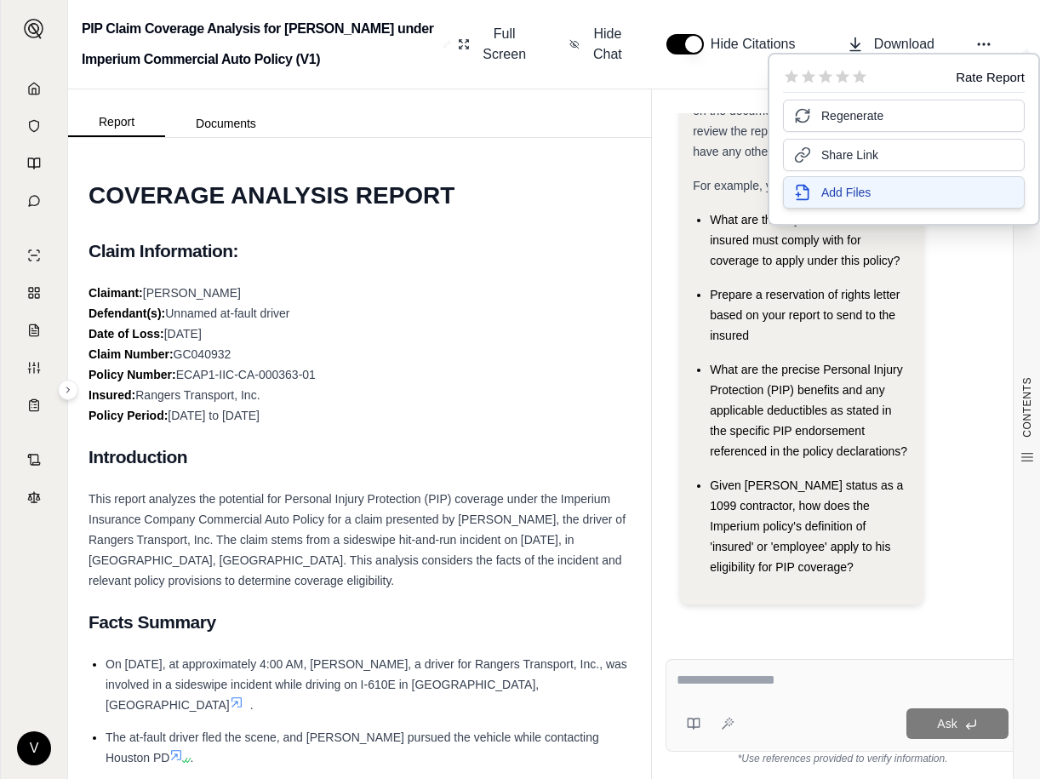
click at [866, 191] on span "Add Files" at bounding box center [846, 192] width 49 height 17
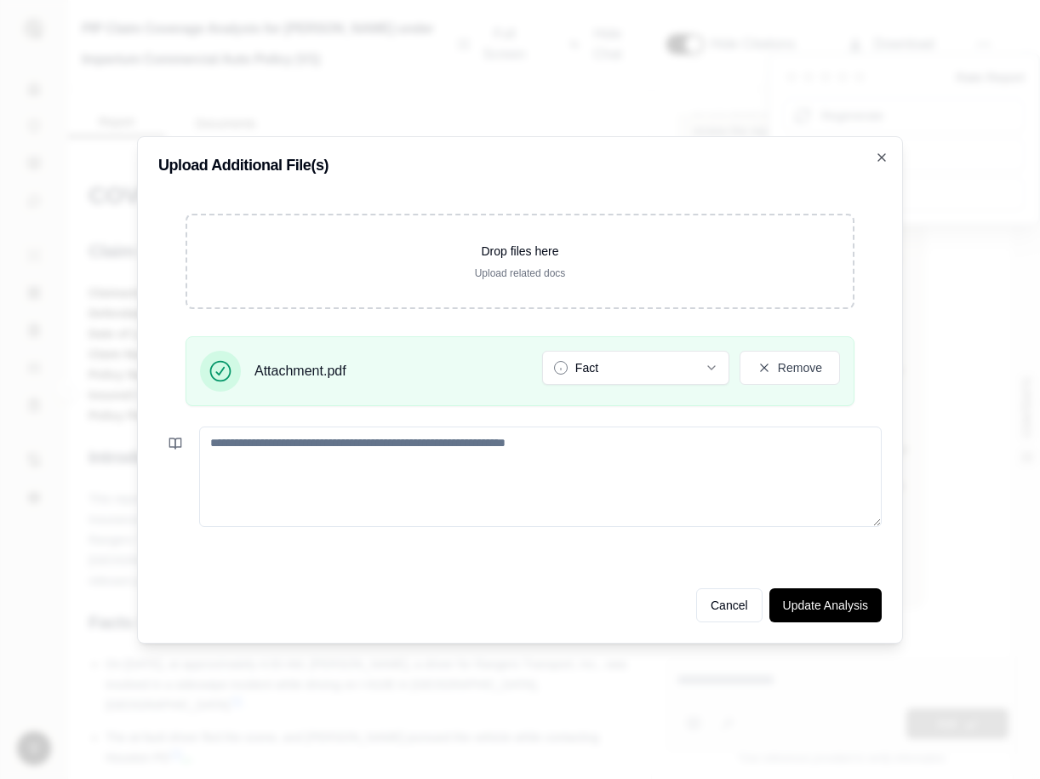
click at [242, 456] on textarea at bounding box center [540, 477] width 683 height 100
type textarea "*"
click at [841, 614] on button "Update Analysis" at bounding box center [826, 605] width 112 height 34
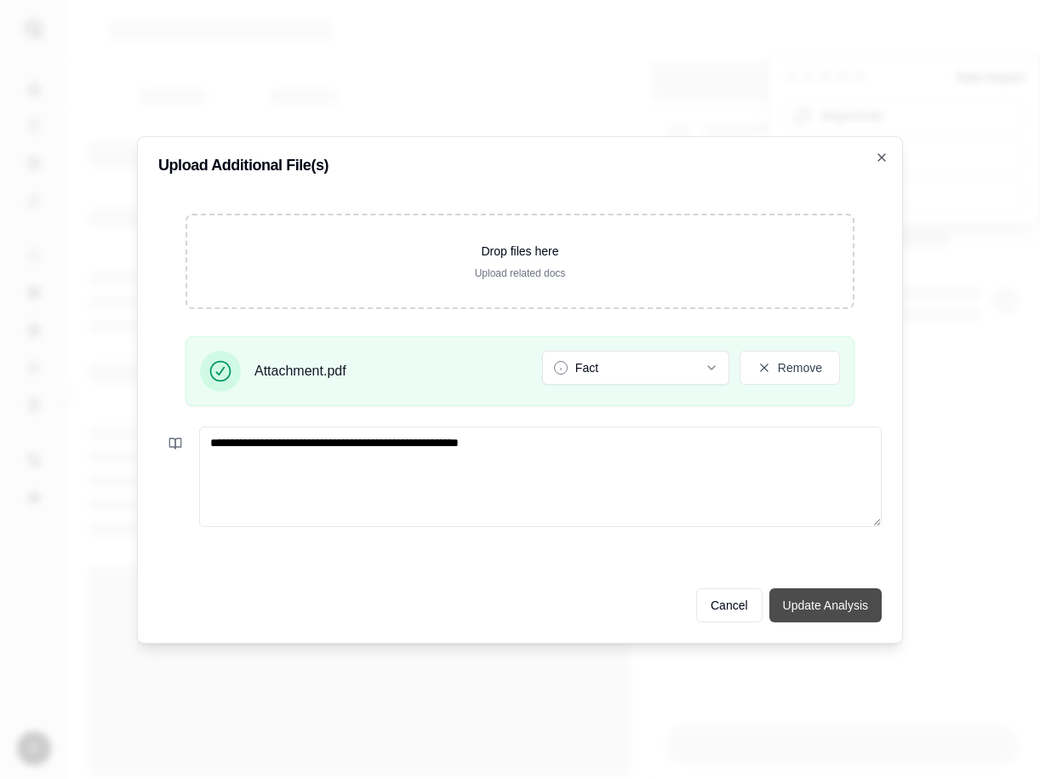
click at [854, 605] on button "Update Analysis" at bounding box center [826, 605] width 112 height 34
click at [553, 450] on textarea "**********" at bounding box center [540, 477] width 683 height 100
click at [807, 597] on button "Update Analysis" at bounding box center [826, 605] width 112 height 34
drag, startPoint x: 519, startPoint y: 445, endPoint x: 137, endPoint y: 438, distance: 382.4
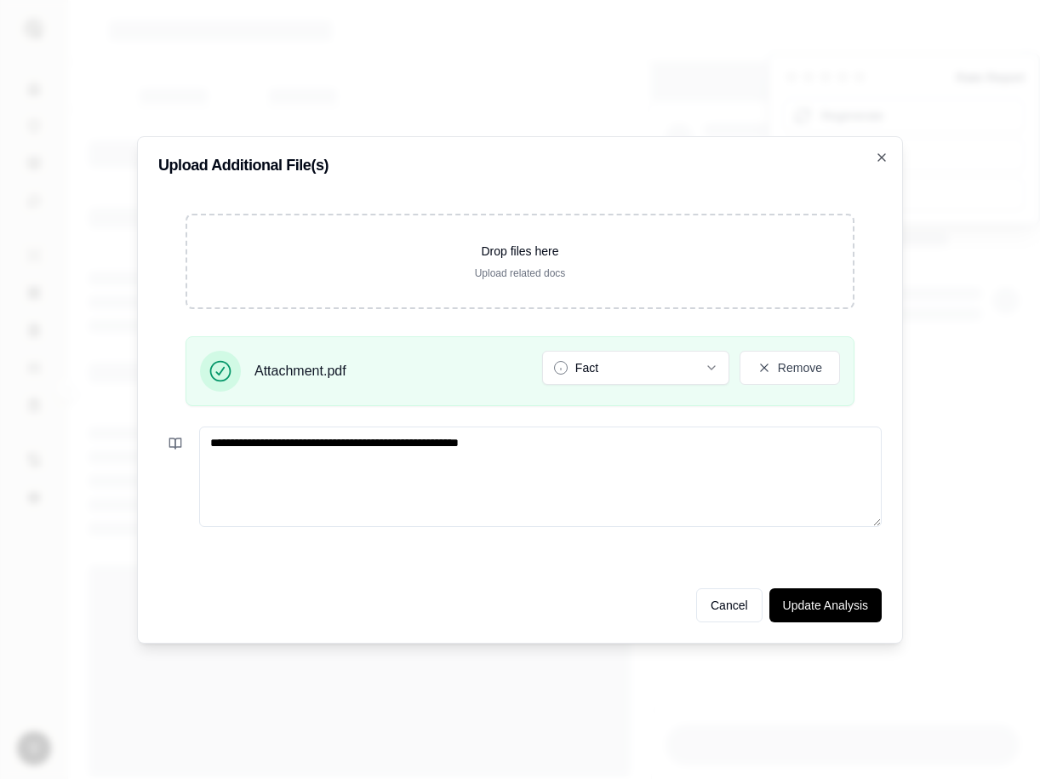
click at [137, 438] on div "**********" at bounding box center [520, 389] width 766 height 507
type textarea "**********"
click at [817, 606] on button "Update Analysis" at bounding box center [826, 605] width 112 height 34
click at [760, 372] on icon at bounding box center [765, 368] width 14 height 14
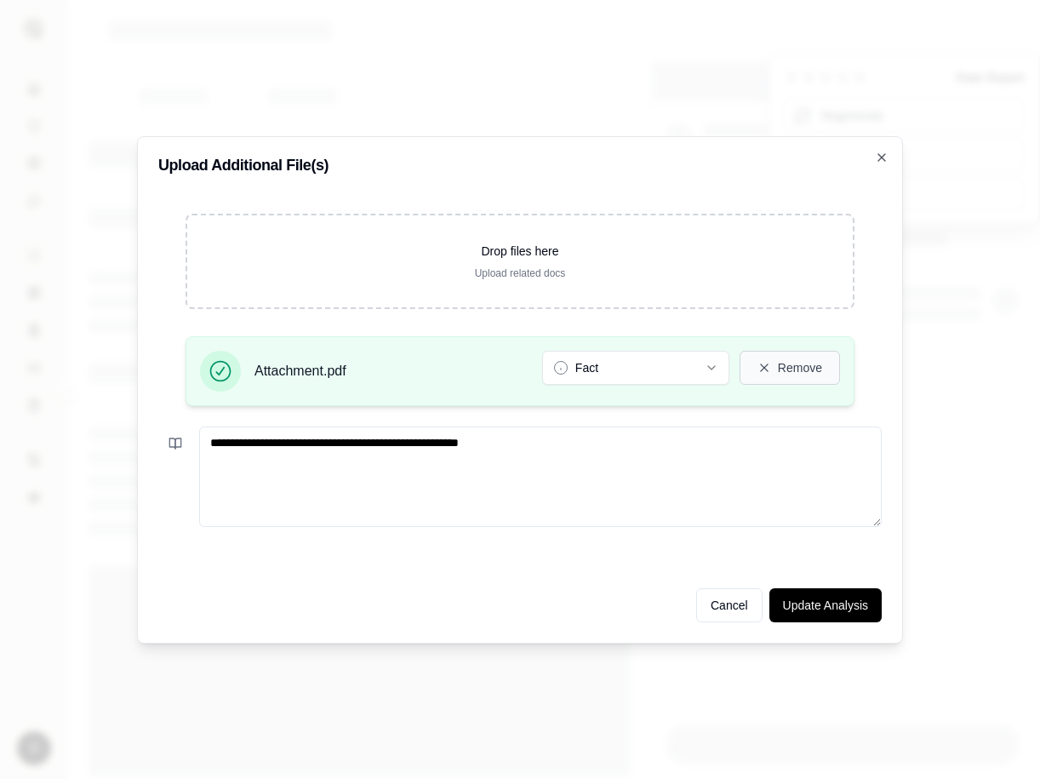
click at [765, 367] on icon at bounding box center [764, 368] width 8 height 8
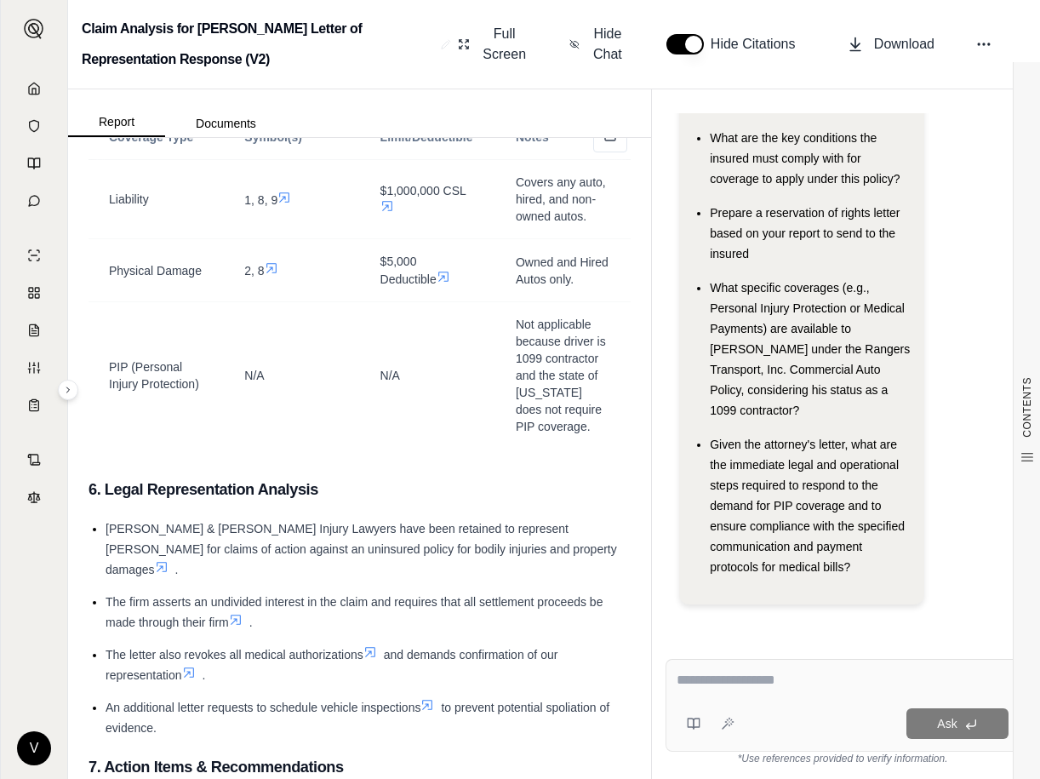
scroll to position [1958, 0]
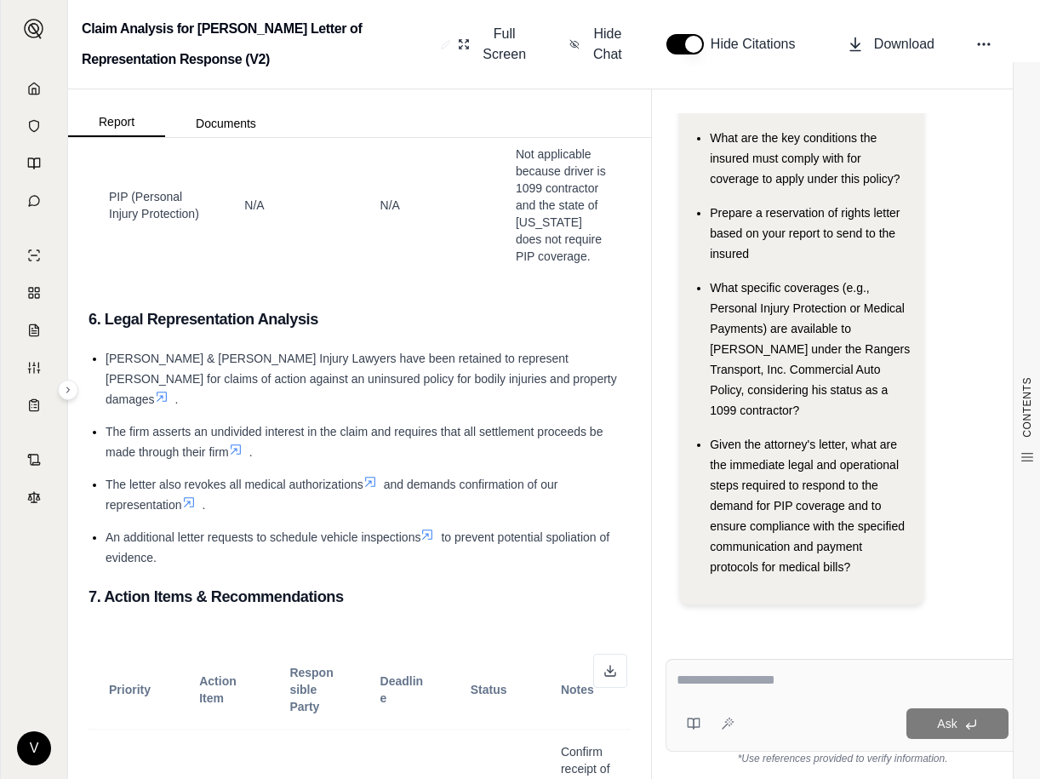
drag, startPoint x: 106, startPoint y: 317, endPoint x: 386, endPoint y: 502, distance: 335.3
click at [386, 502] on ul "Pusch & Nguyen Injury Lawyers have been retained to represent Raymond White for…" at bounding box center [360, 458] width 542 height 220
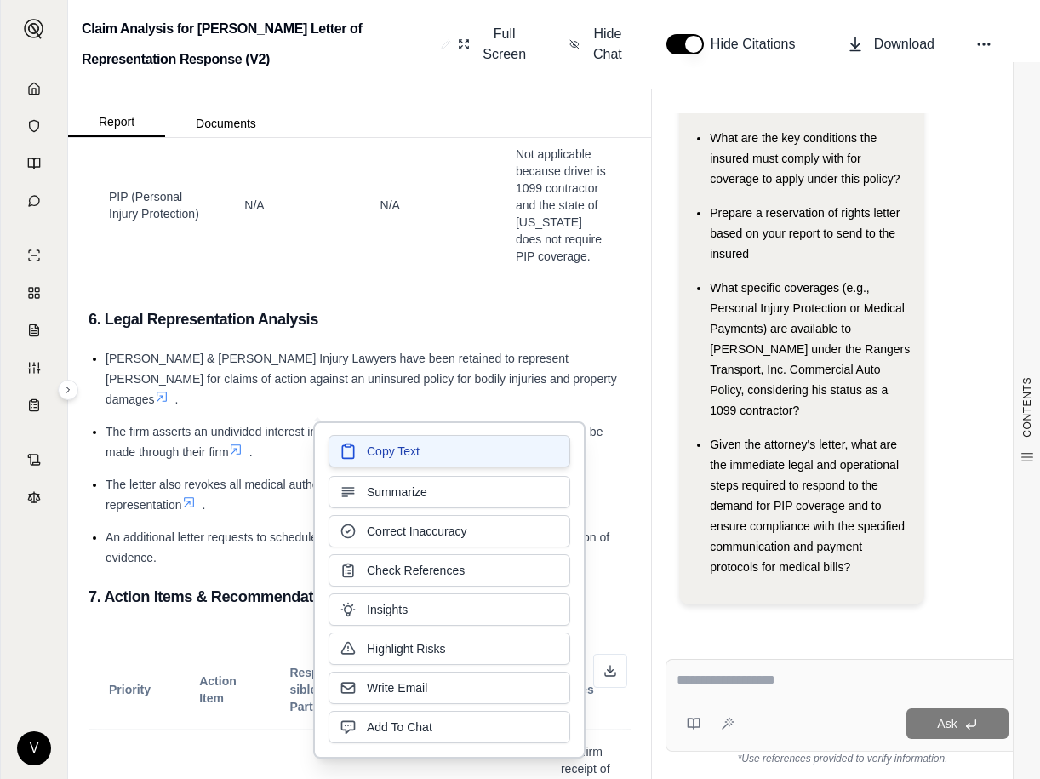
click at [368, 458] on span "Copy Text" at bounding box center [393, 451] width 53 height 17
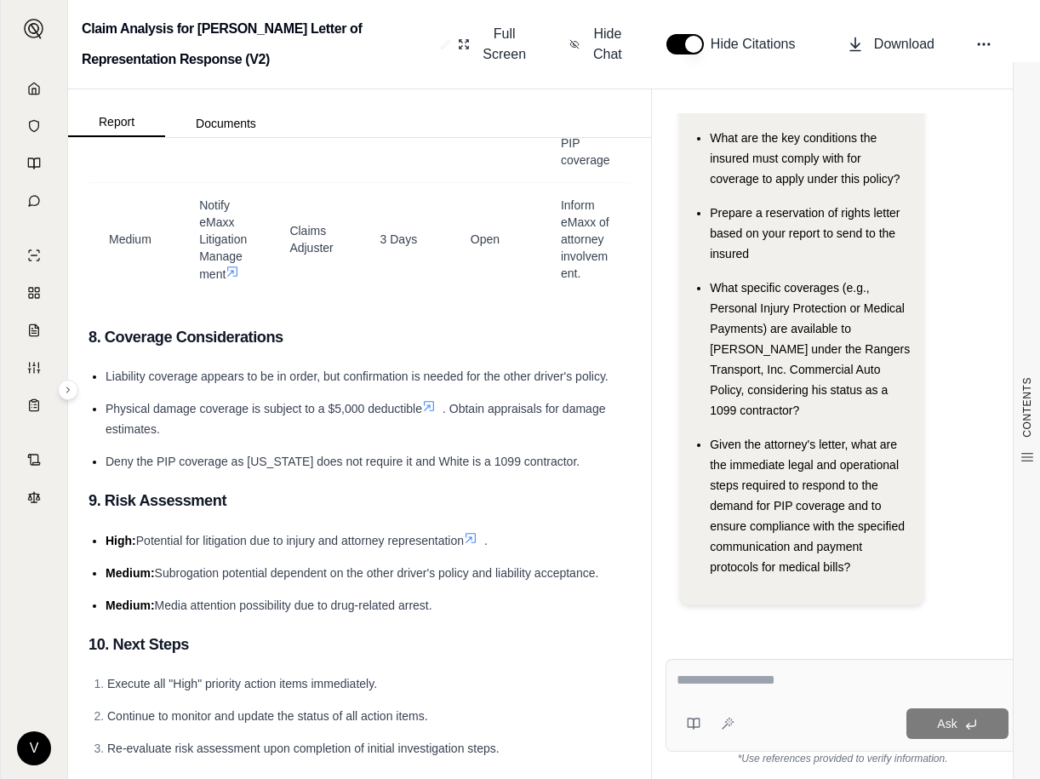
scroll to position [4672, 0]
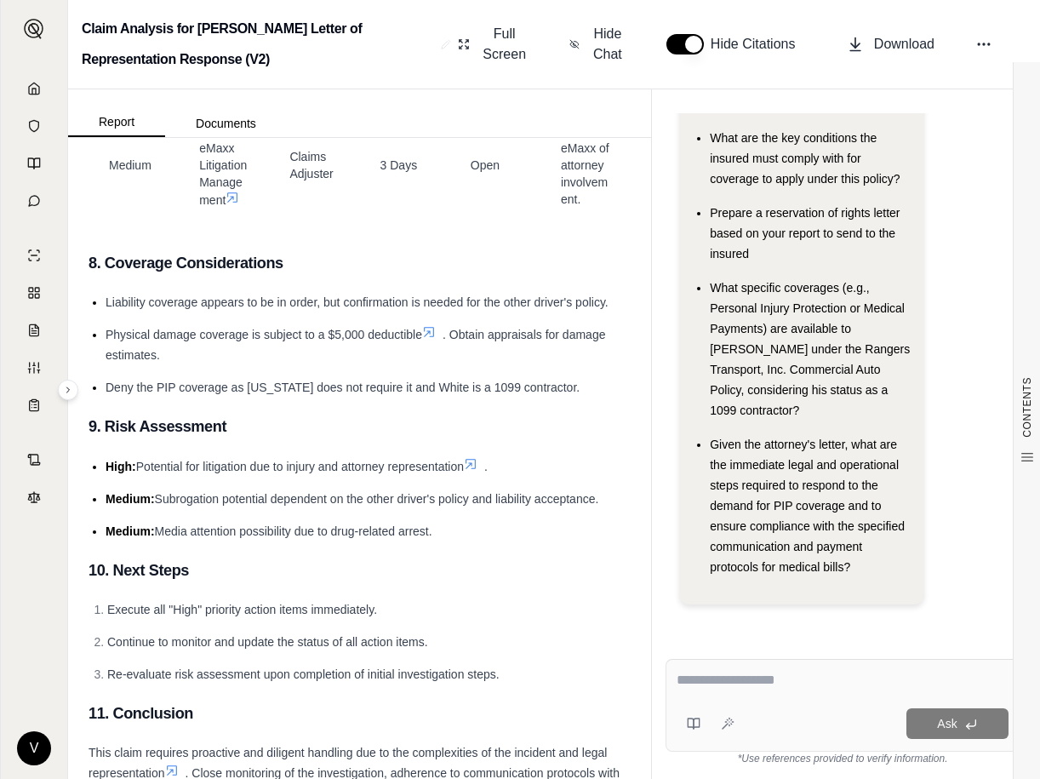
click at [324, 411] on h3 "9. Risk Assessment" at bounding box center [360, 426] width 542 height 31
click at [107, 381] on span "Deny the PIP coverage as Texas does not require it and White is a 1099 contract…" at bounding box center [343, 388] width 474 height 14
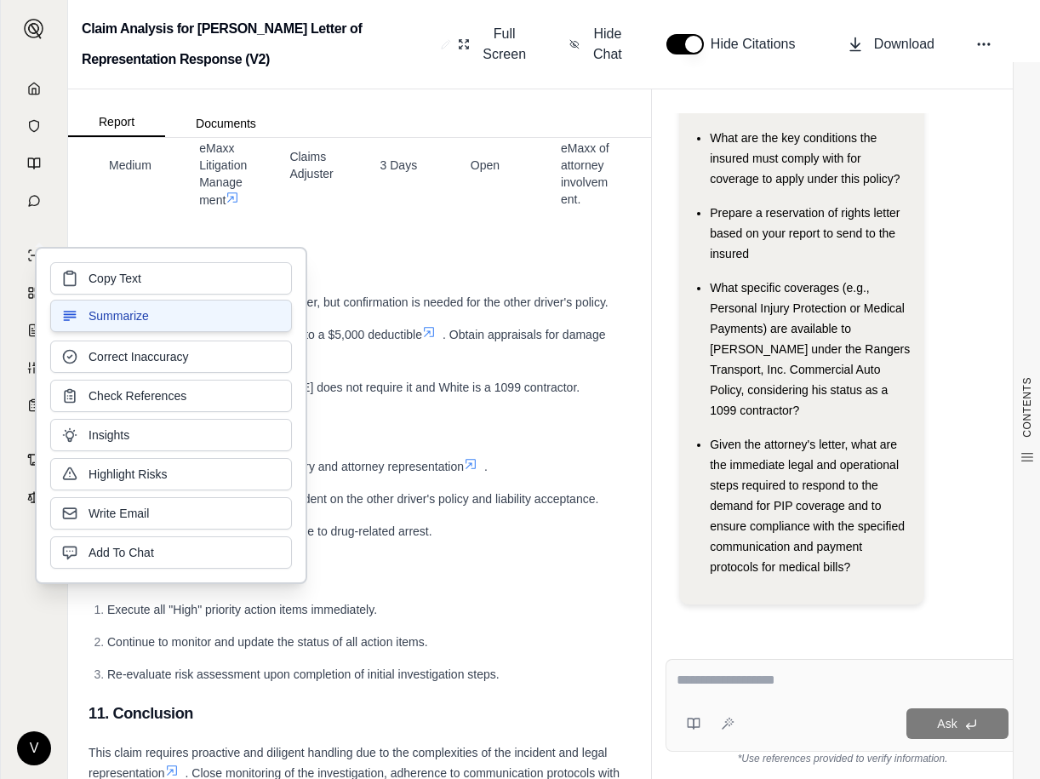
click at [104, 330] on button "Summarize" at bounding box center [171, 316] width 242 height 32
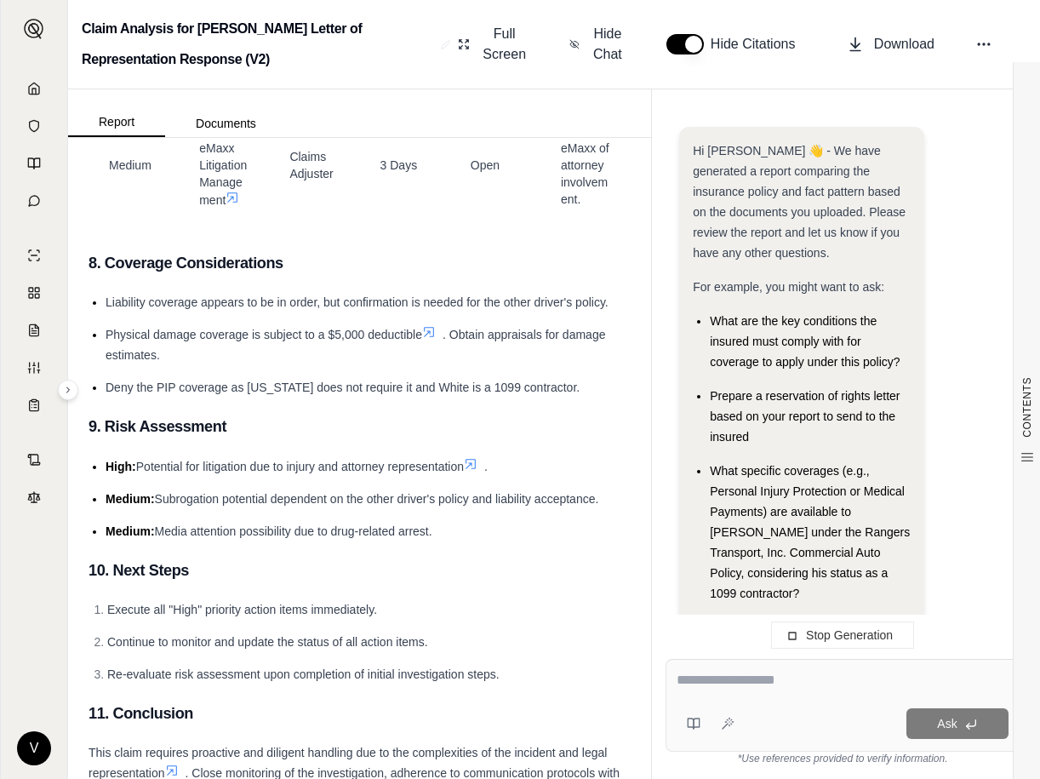
scroll to position [469, 0]
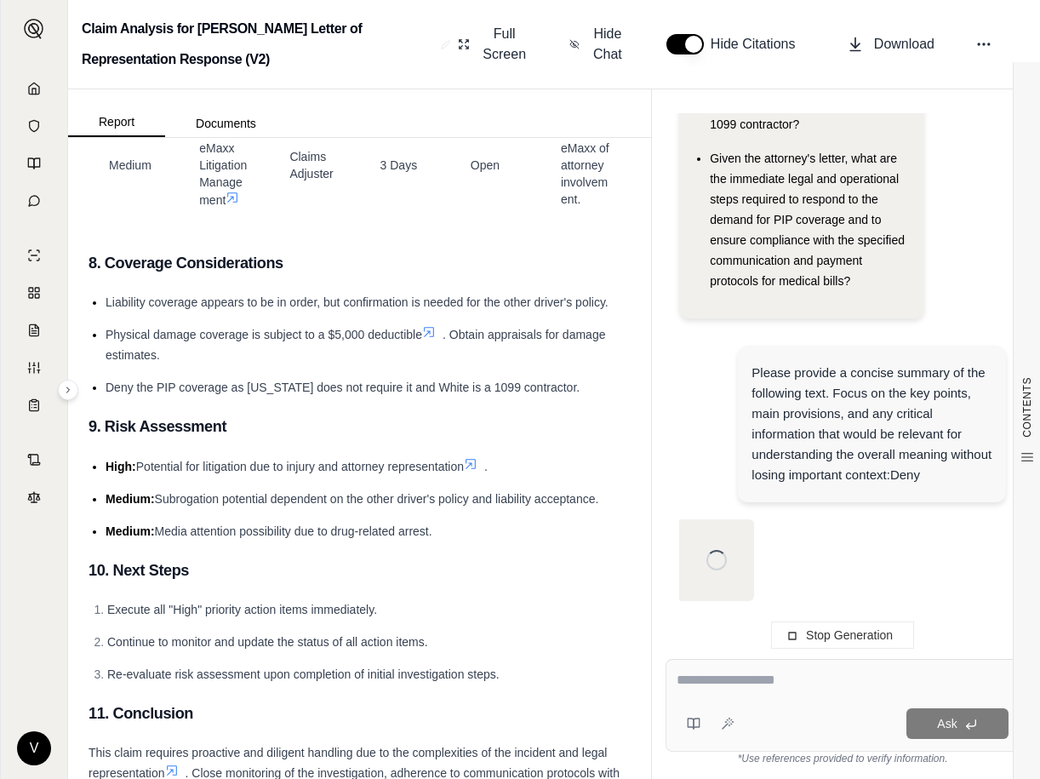
click at [387, 411] on h3 "9. Risk Assessment" at bounding box center [360, 426] width 542 height 31
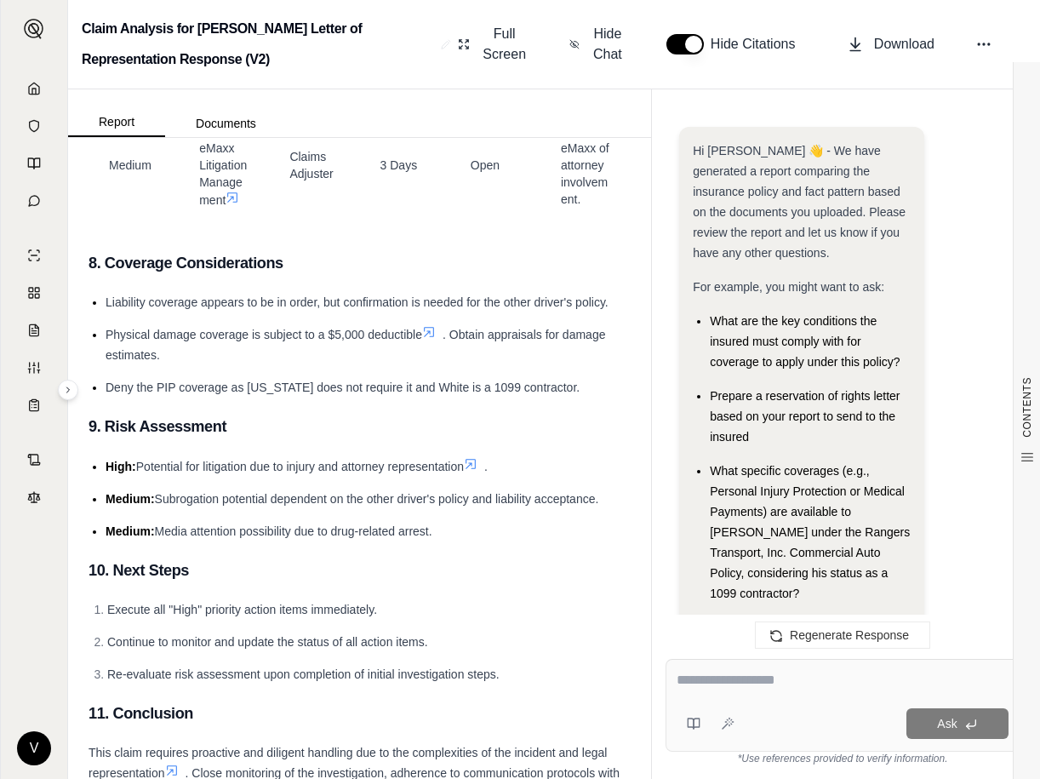
scroll to position [2764, 0]
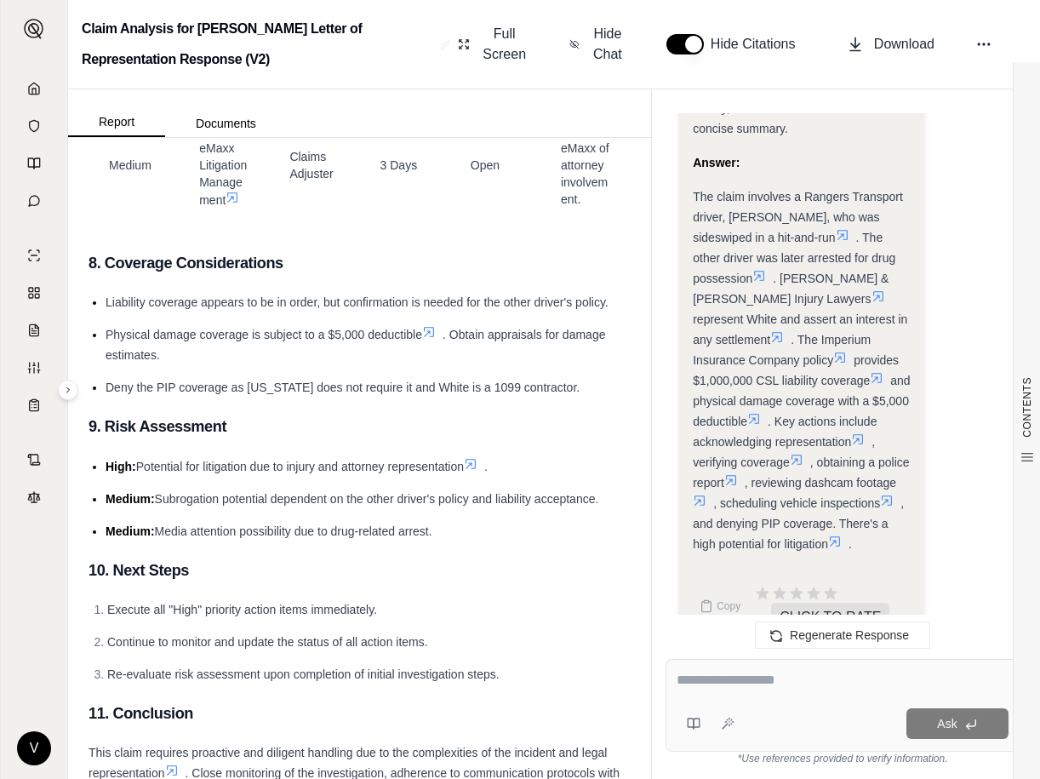
click at [418, 381] on span "Deny the PIP coverage as Texas does not require it and White is a 1099 contract…" at bounding box center [343, 388] width 474 height 14
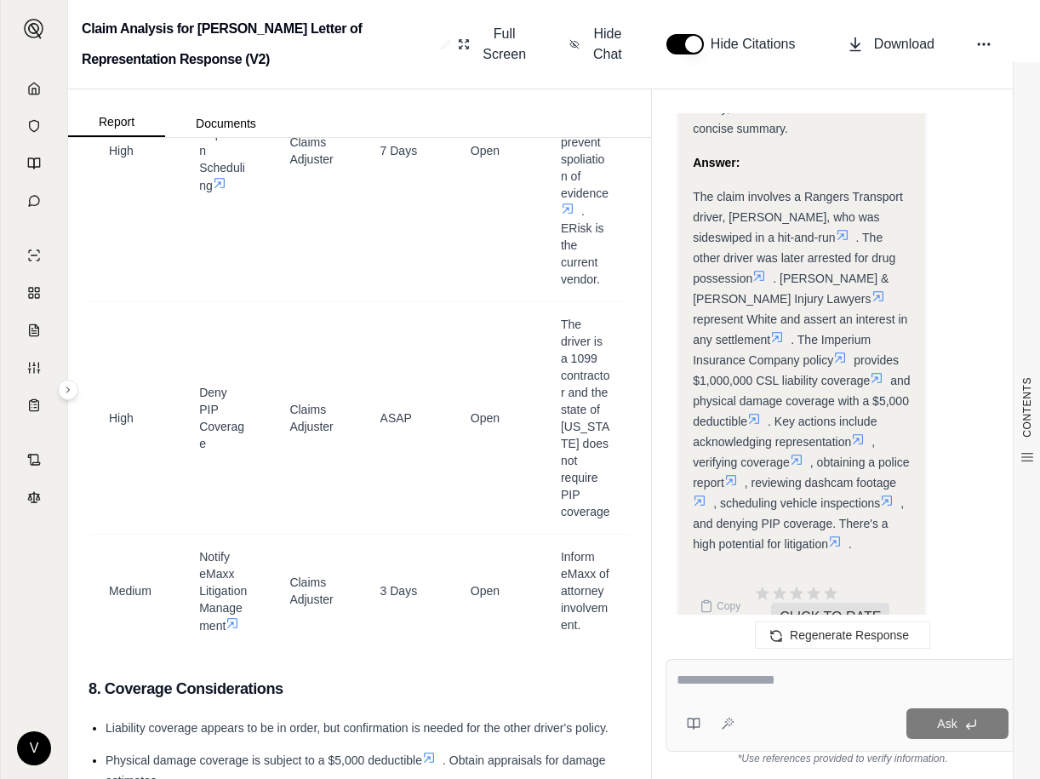
scroll to position [4331, 0]
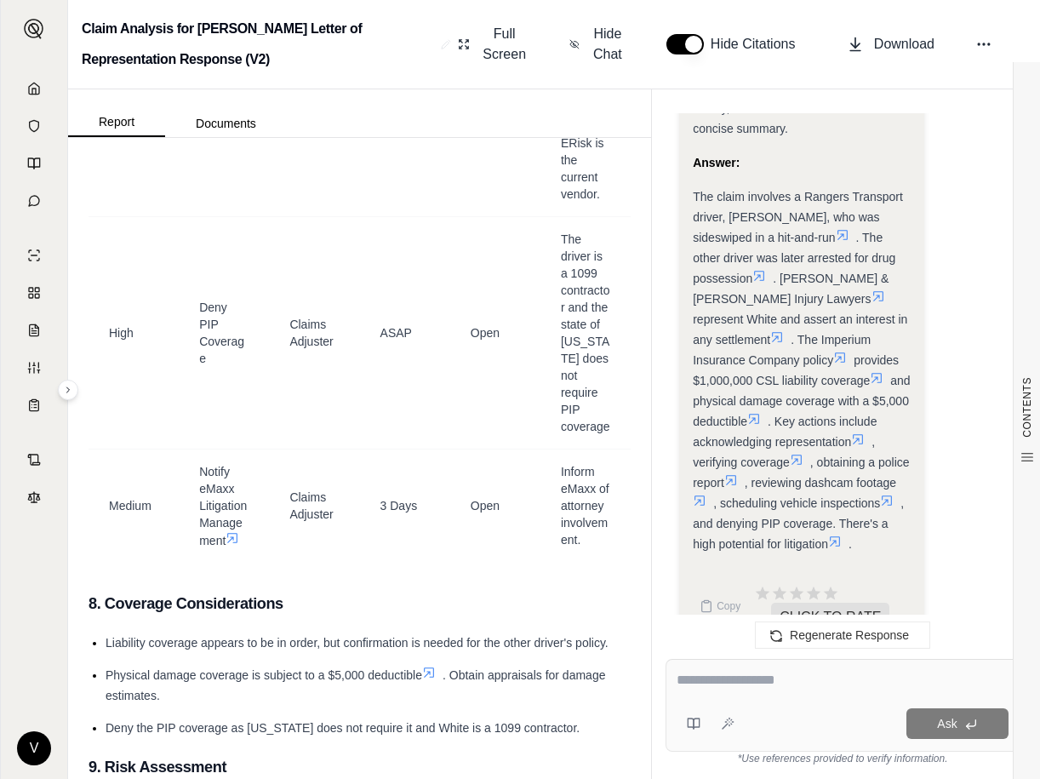
click at [731, 691] on div at bounding box center [843, 683] width 332 height 26
click at [732, 685] on textarea at bounding box center [843, 680] width 332 height 20
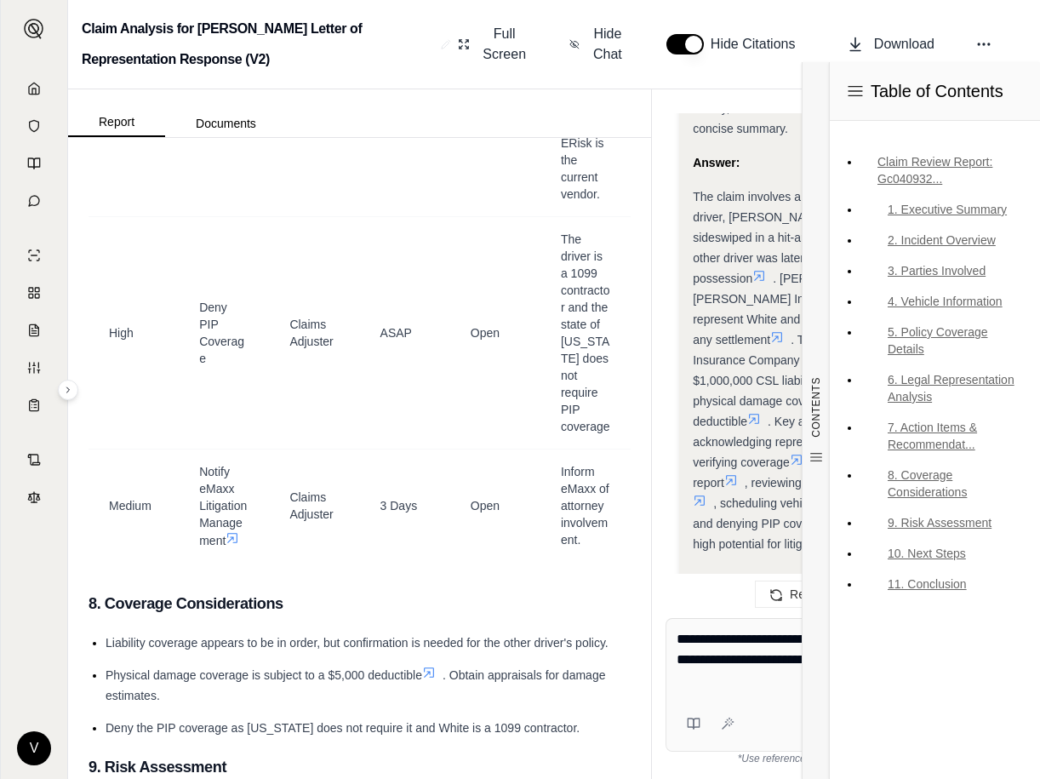
type textarea "**********"
click at [966, 726] on div "Table of Contents Claim Review Report: Gc040932... 1. Executive Summary 2. Inci…" at bounding box center [934, 420] width 211 height 717
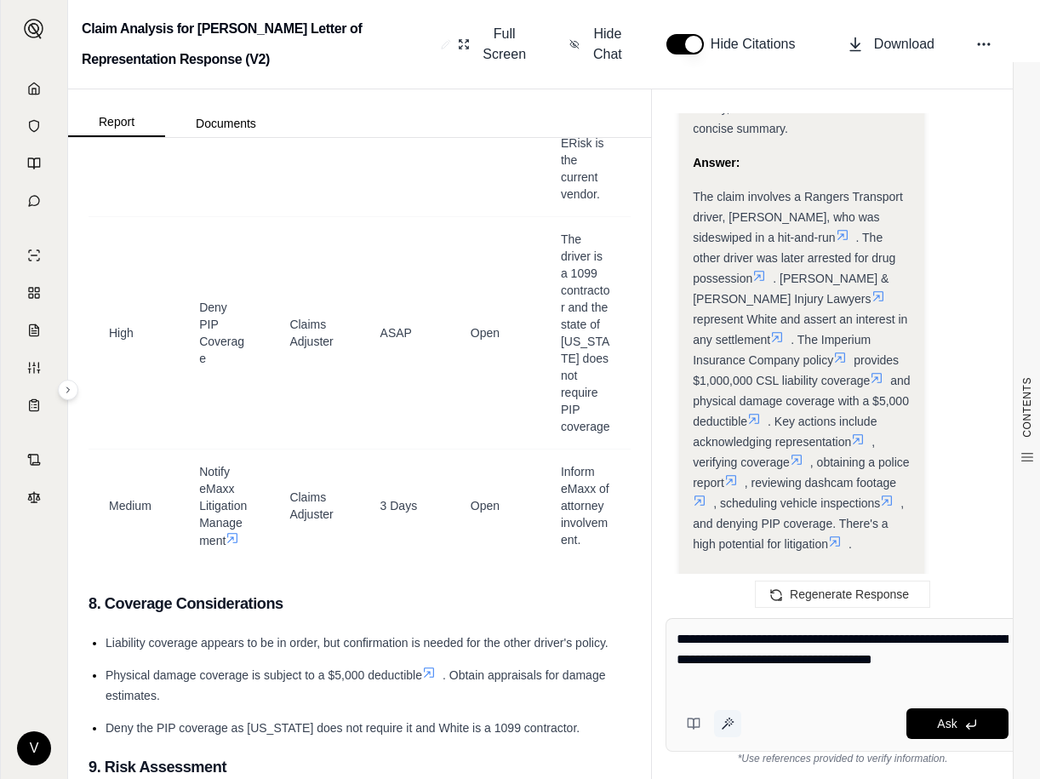
click at [732, 718] on icon at bounding box center [728, 724] width 14 height 14
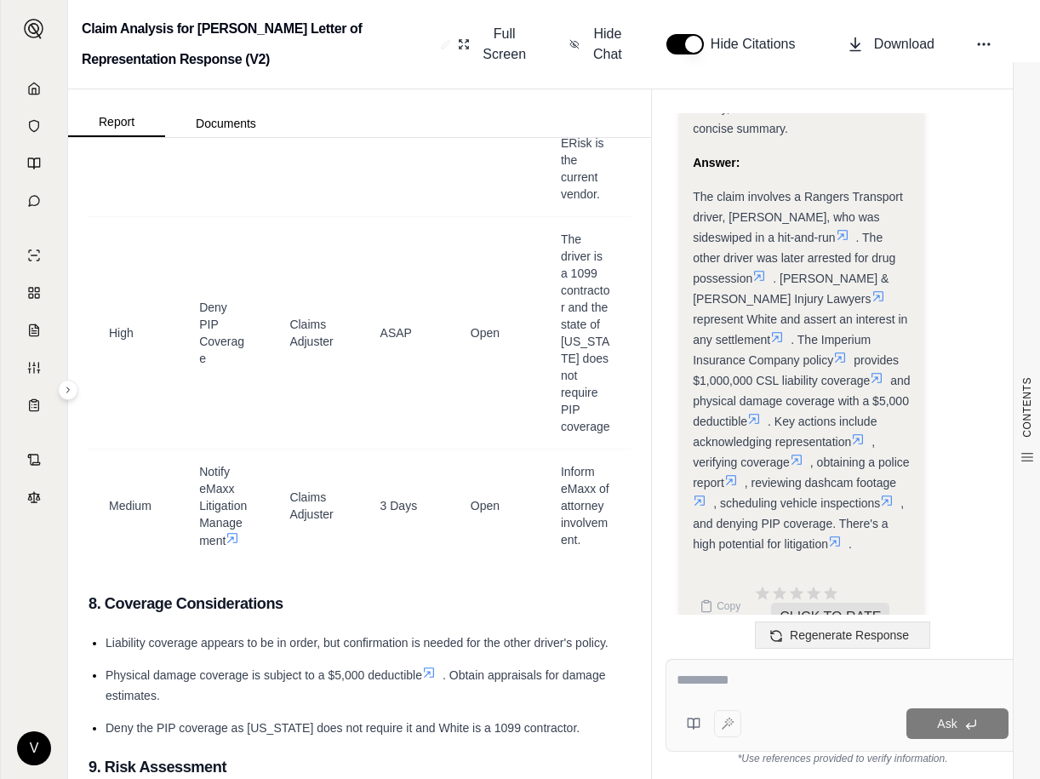
click at [833, 636] on span "Regenerate Response" at bounding box center [849, 635] width 119 height 14
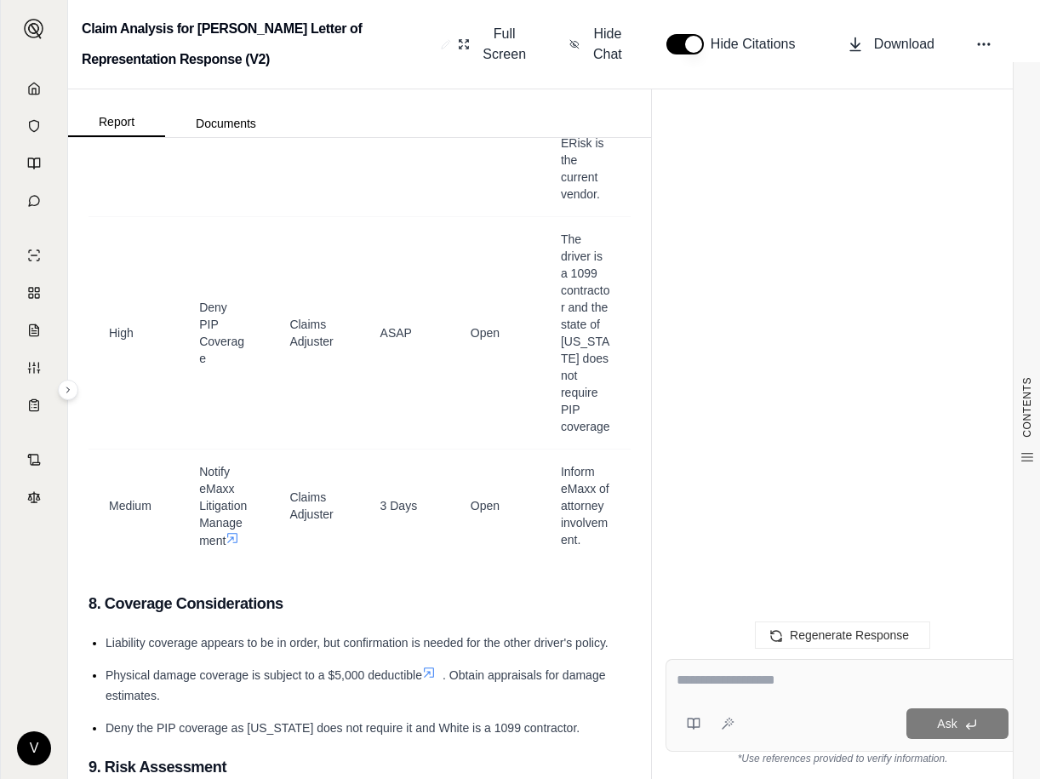
scroll to position [1038, 0]
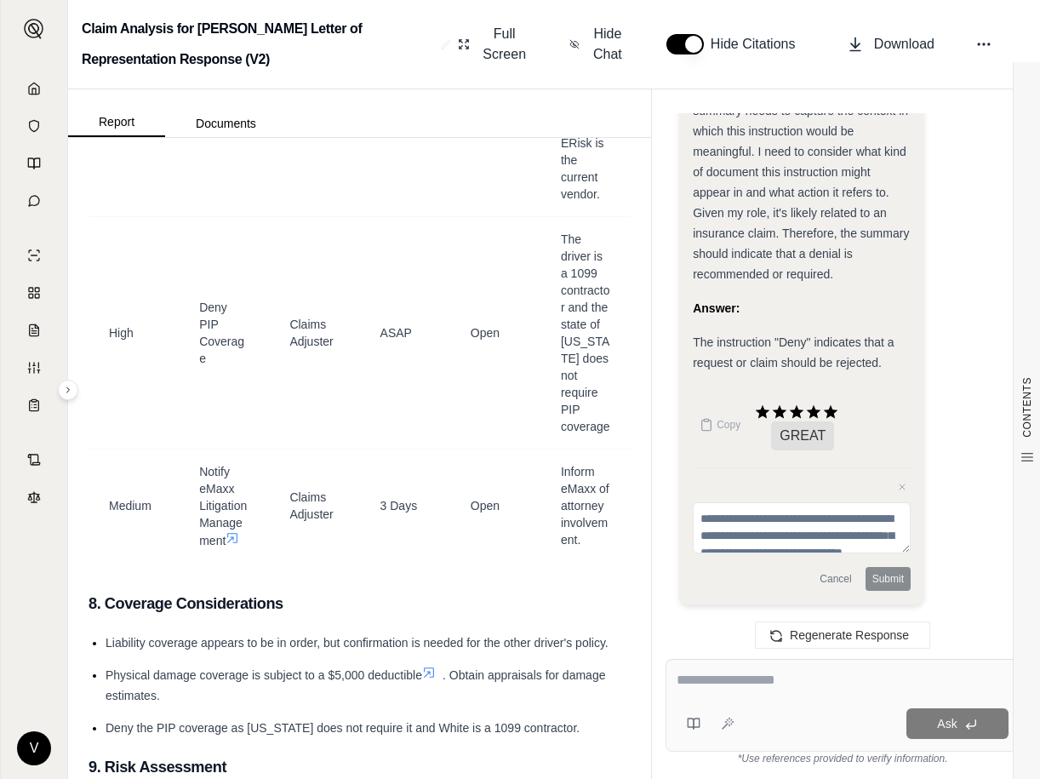
click at [751, 689] on textarea at bounding box center [843, 680] width 332 height 20
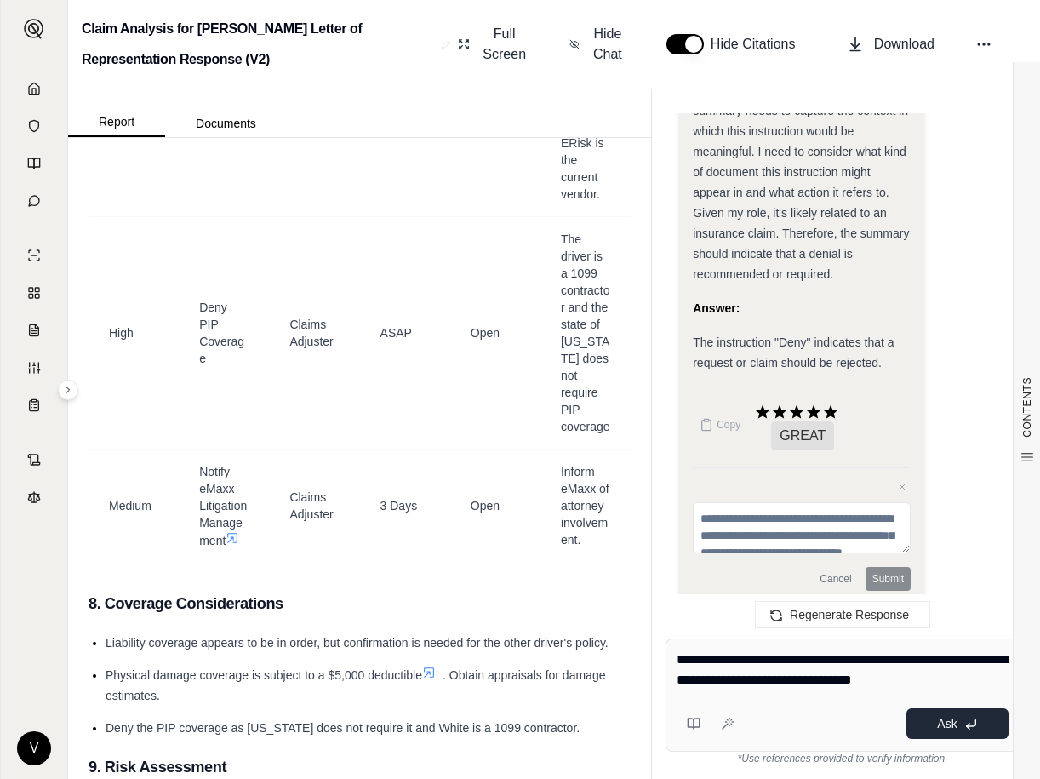
type textarea "**********"
click at [963, 731] on button "Ask" at bounding box center [958, 723] width 102 height 31
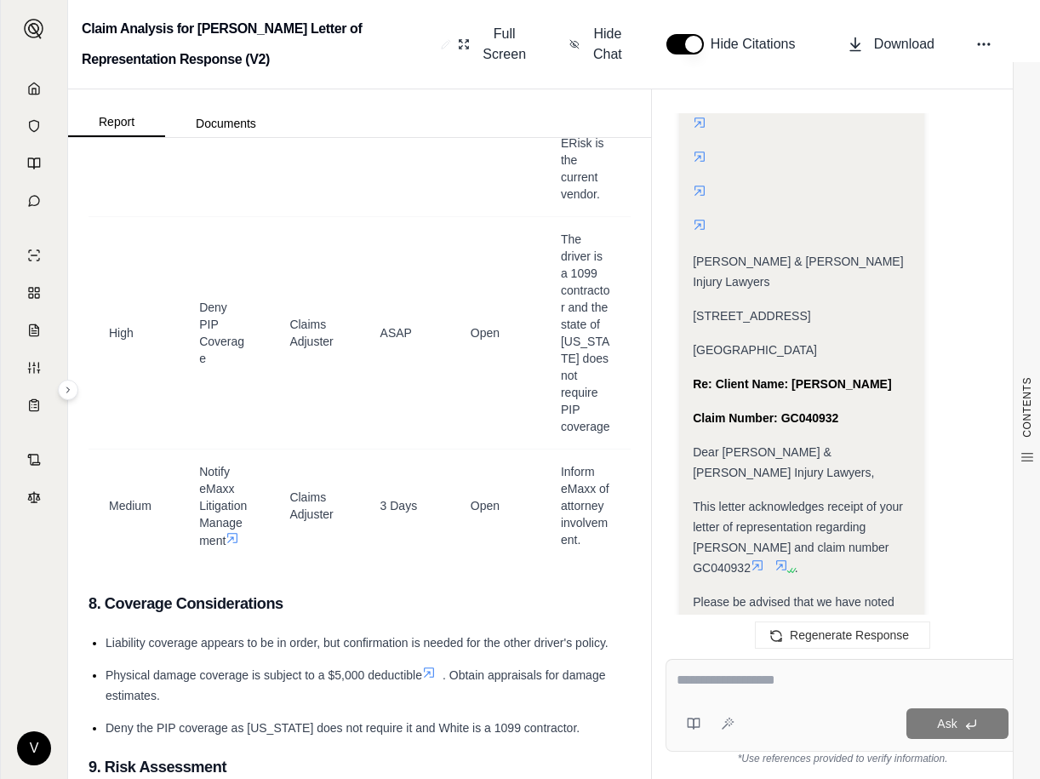
scroll to position [2468, 0]
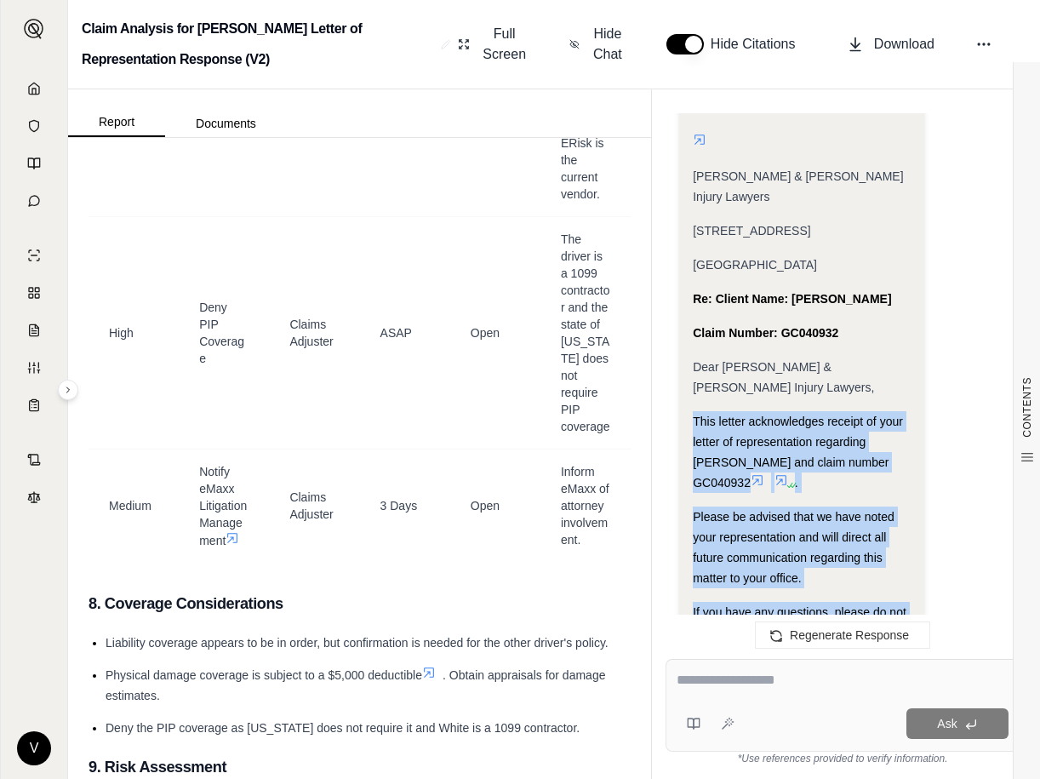
drag, startPoint x: 697, startPoint y: 358, endPoint x: 824, endPoint y: 577, distance: 253.4
click at [824, 577] on div "Analysis: Okay, I need to generate a letter acknowledging Pusch & Nguyen's repr…" at bounding box center [802, 36] width 218 height 1417
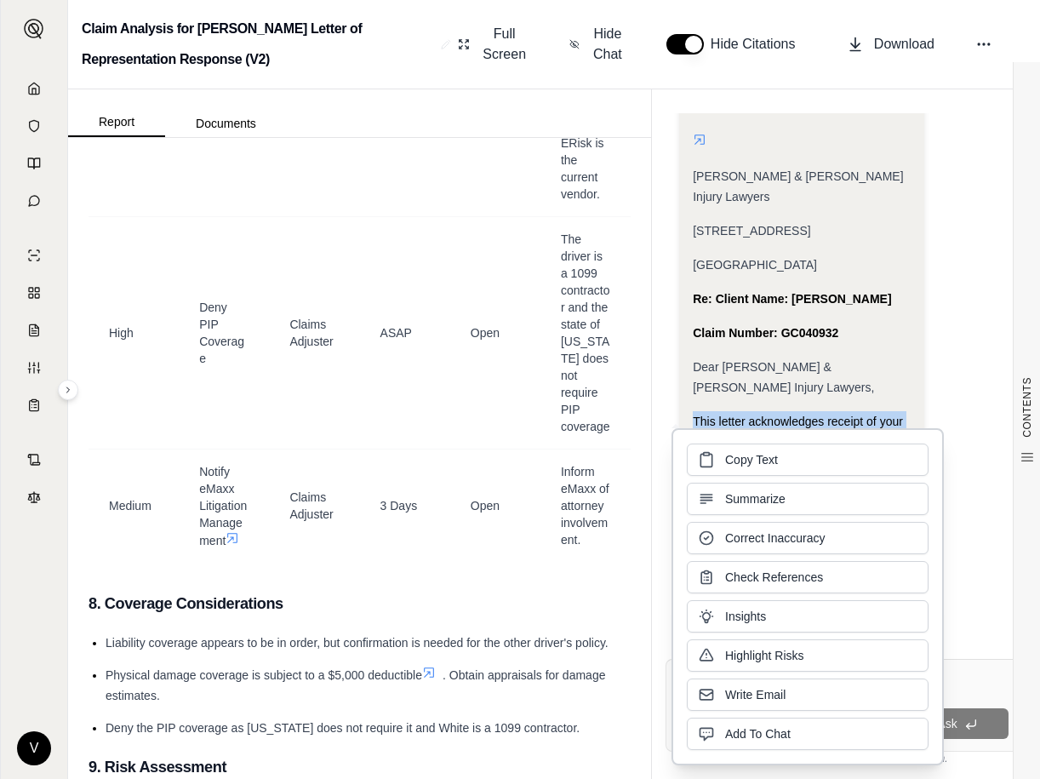
drag, startPoint x: 744, startPoint y: 509, endPoint x: 722, endPoint y: 467, distance: 48.0
click at [722, 467] on button "Copy Text" at bounding box center [808, 460] width 242 height 32
